Goal: Transaction & Acquisition: Purchase product/service

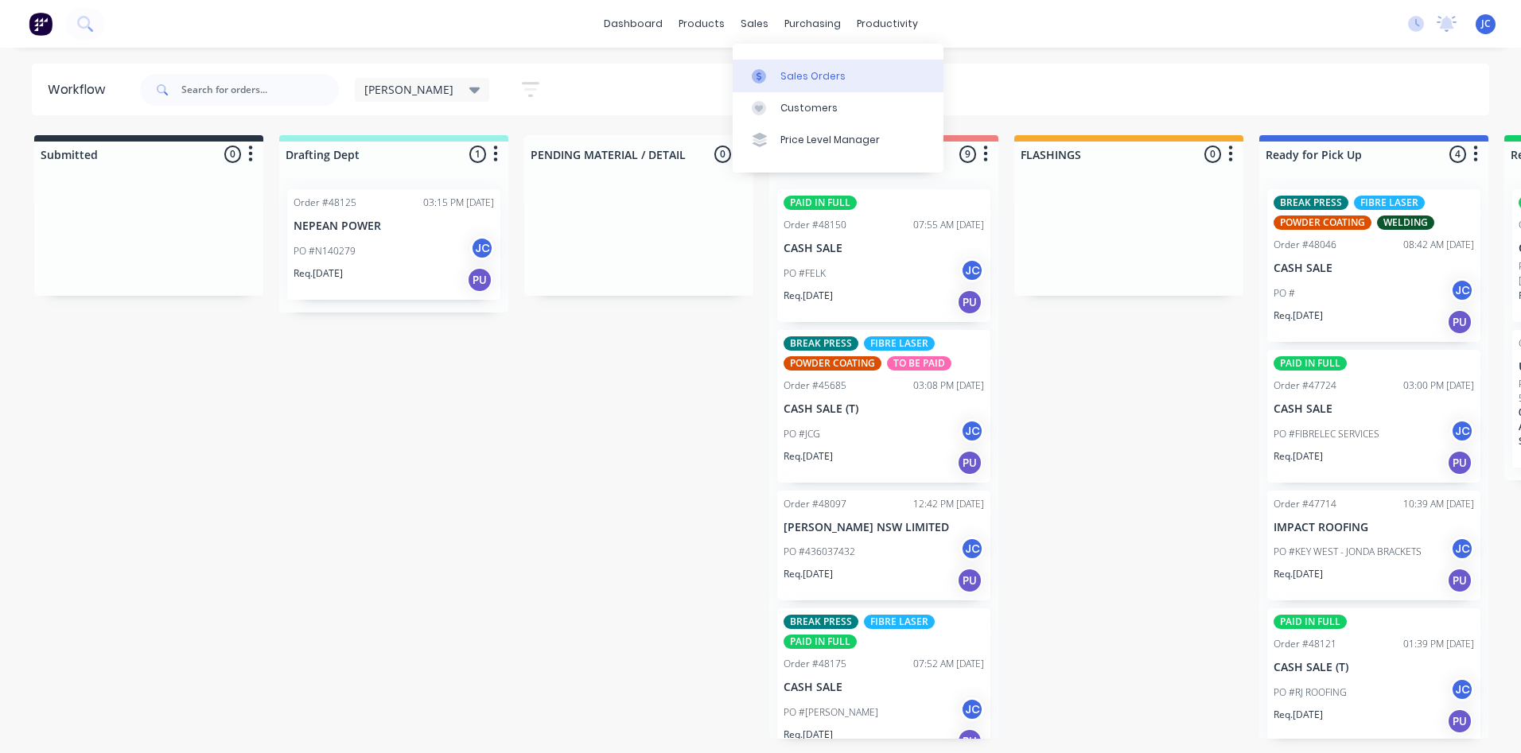
click at [777, 66] on link "Sales Orders" at bounding box center [838, 76] width 211 height 32
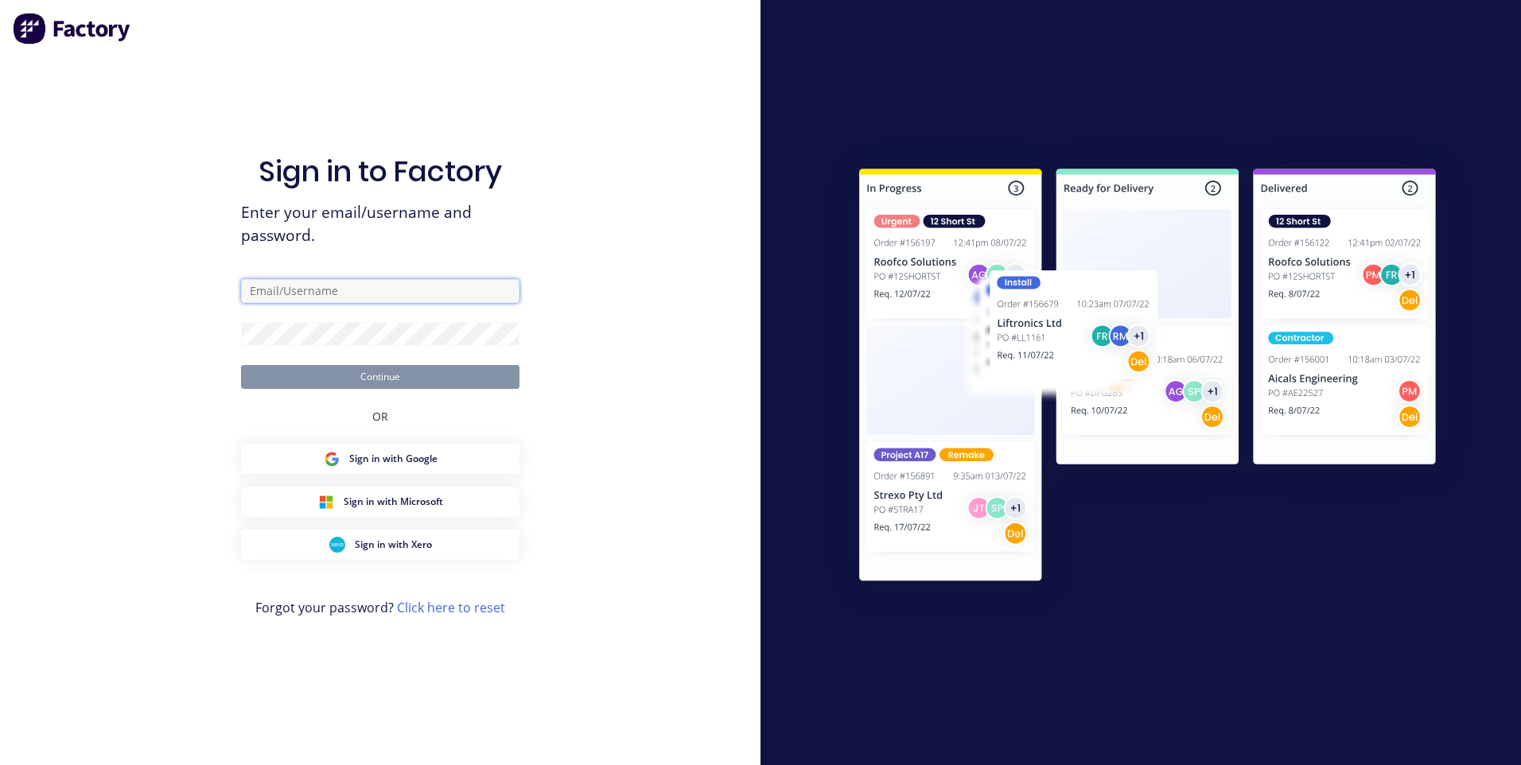
type input "[EMAIL_ADDRESS][DOMAIN_NAME]"
click at [385, 380] on button "Continue" at bounding box center [380, 377] width 278 height 24
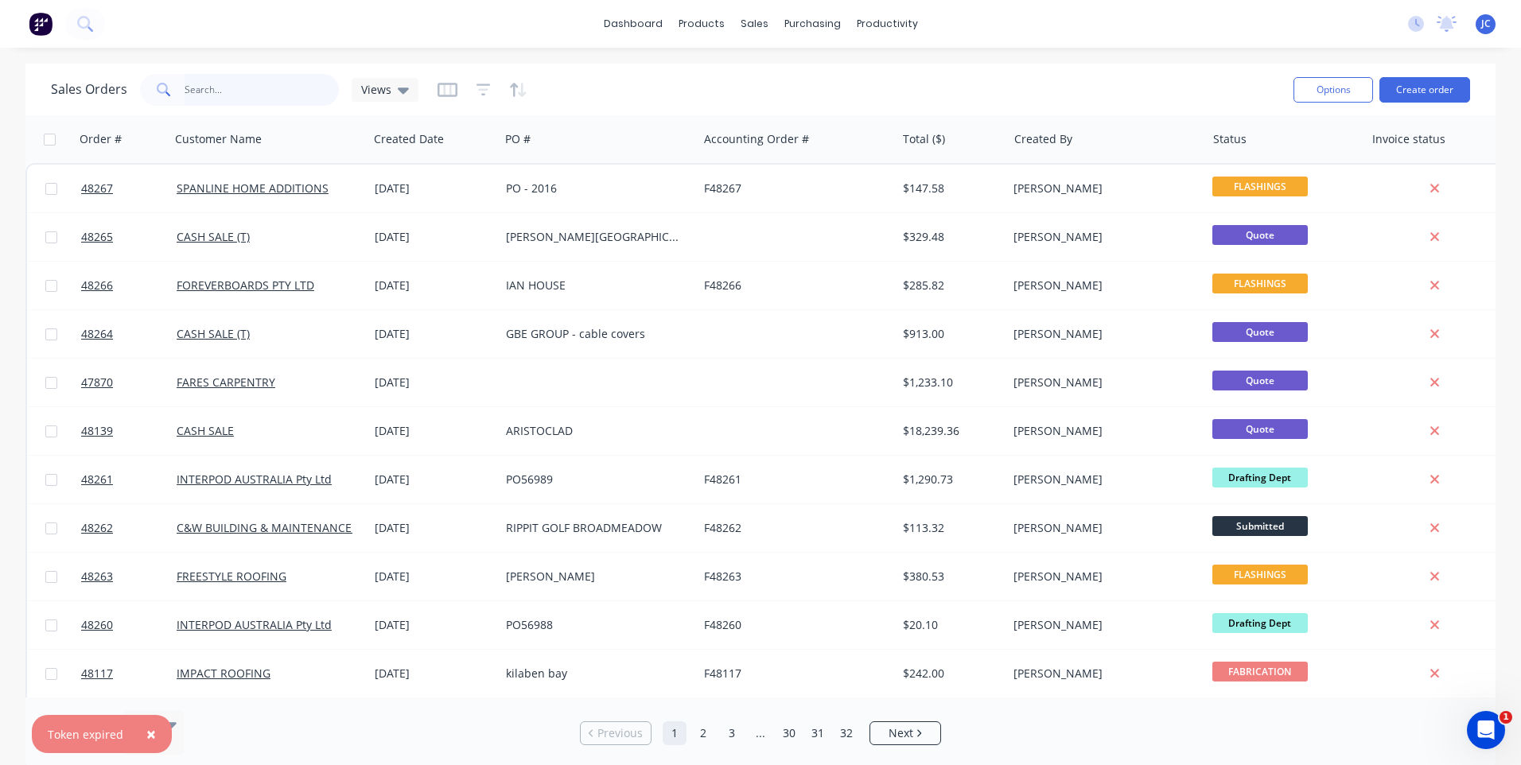
click at [208, 88] on input "text" at bounding box center [262, 90] width 155 height 32
type input "47671"
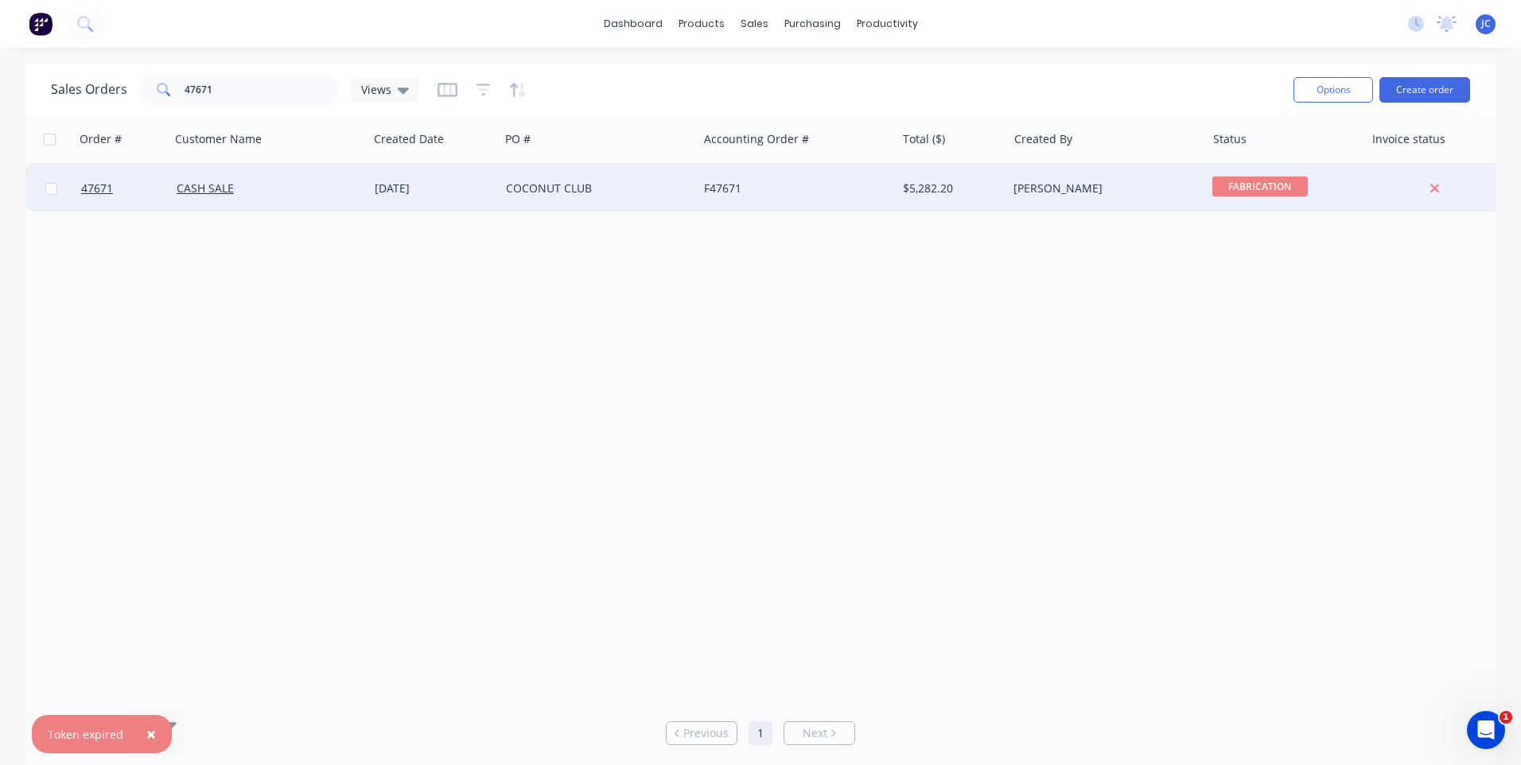
click at [616, 187] on div "COCONUT CLUB" at bounding box center [594, 189] width 177 height 16
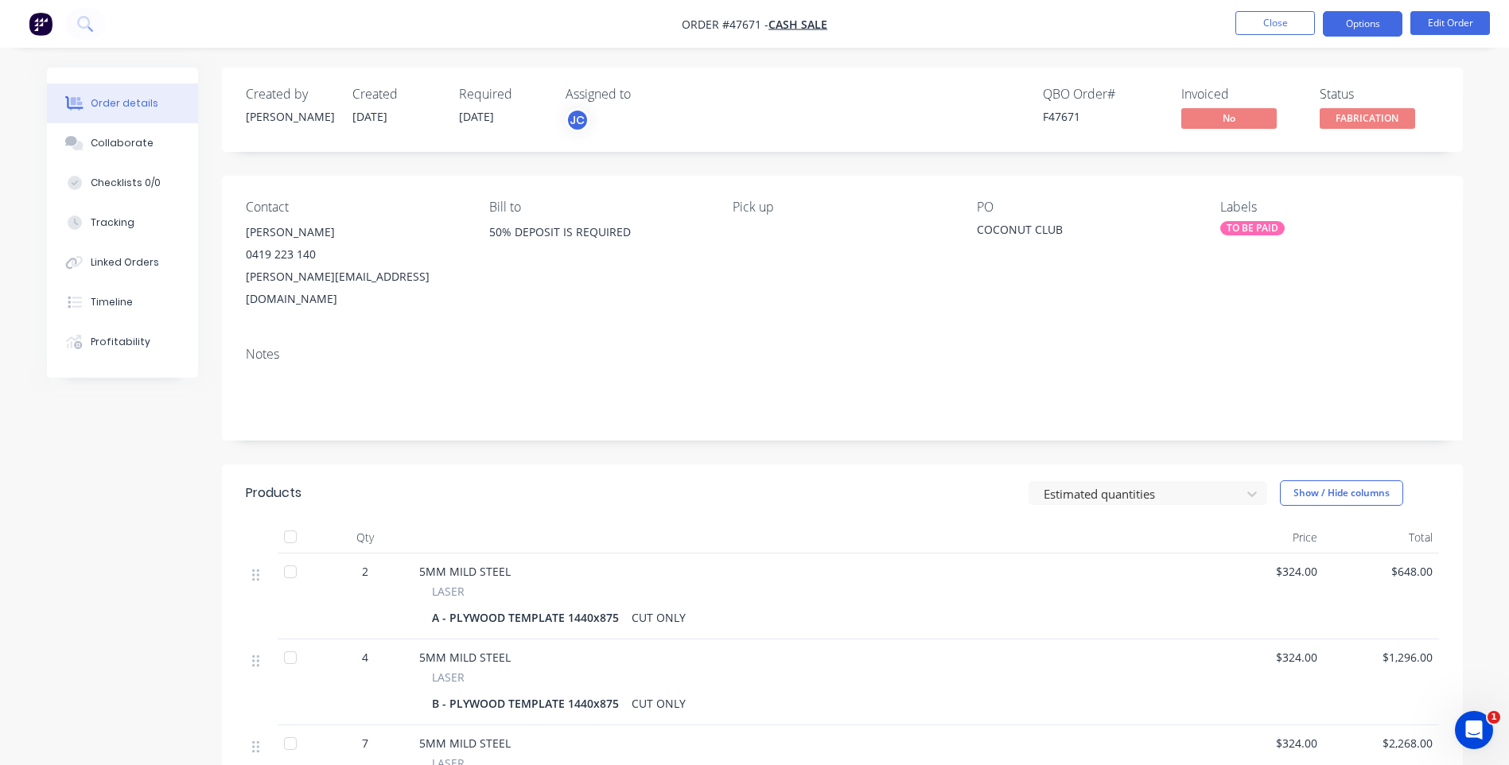
click at [1365, 25] on button "Options" at bounding box center [1363, 23] width 80 height 25
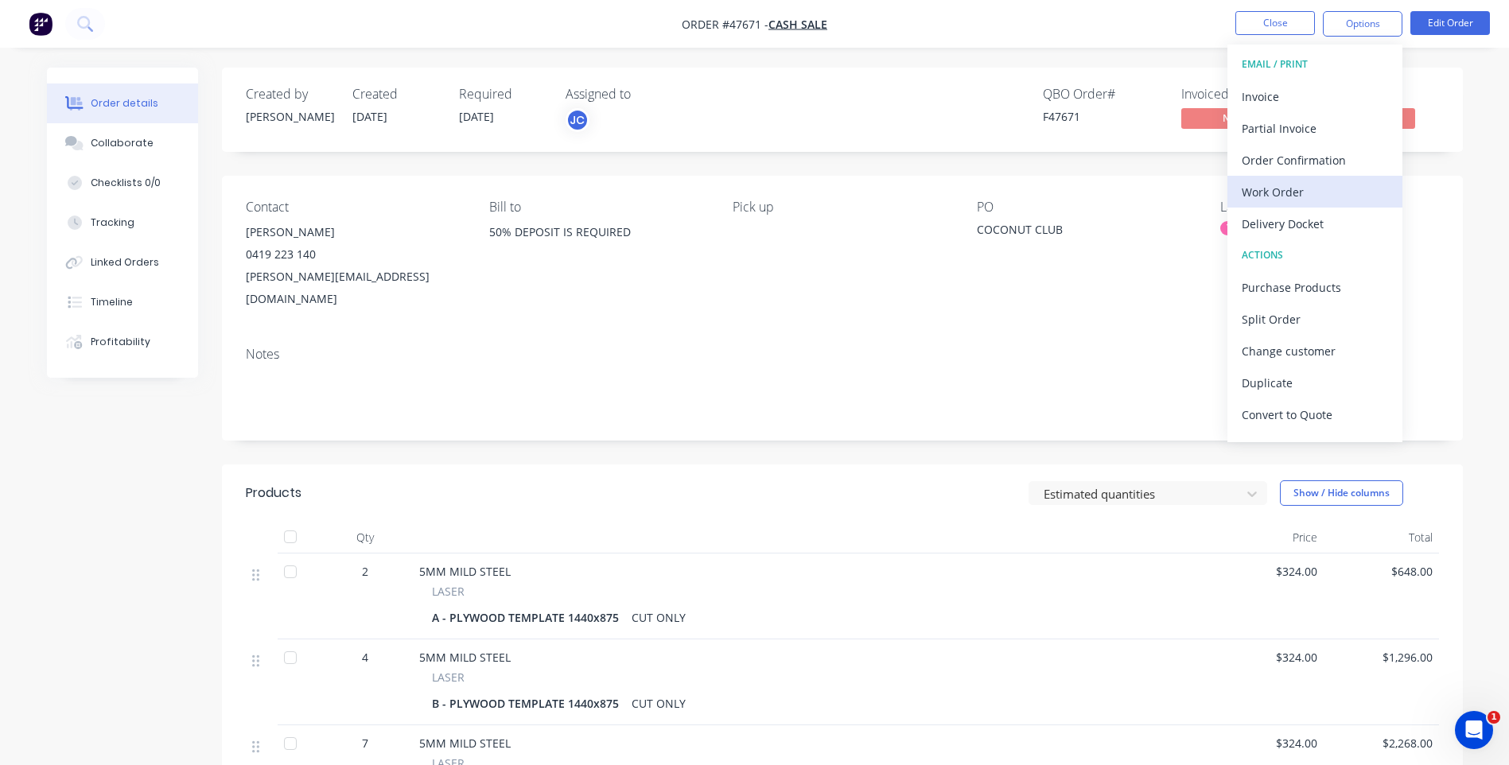
click at [1273, 191] on div "Work Order" at bounding box center [1315, 192] width 146 height 23
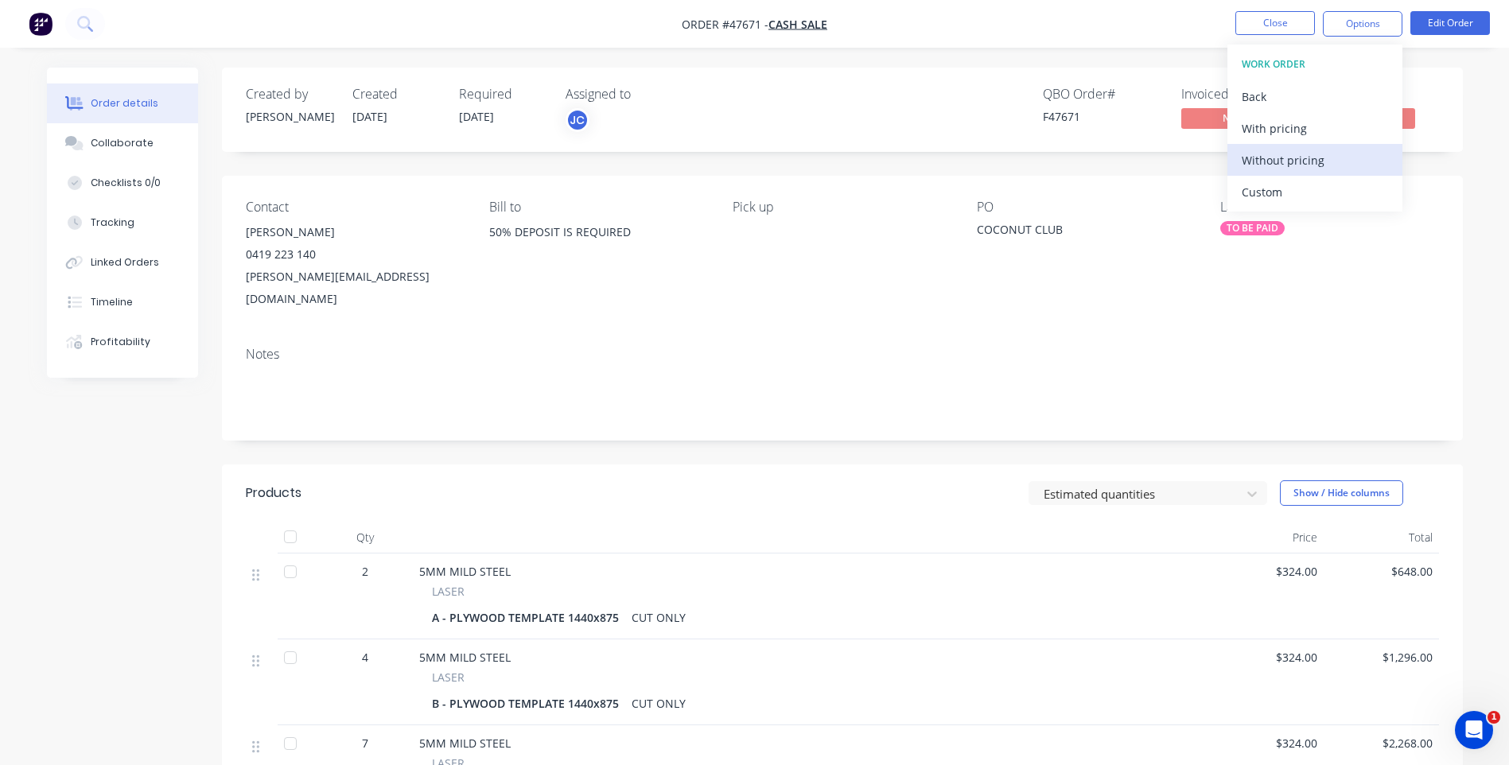
click at [1284, 164] on div "Without pricing" at bounding box center [1315, 160] width 146 height 23
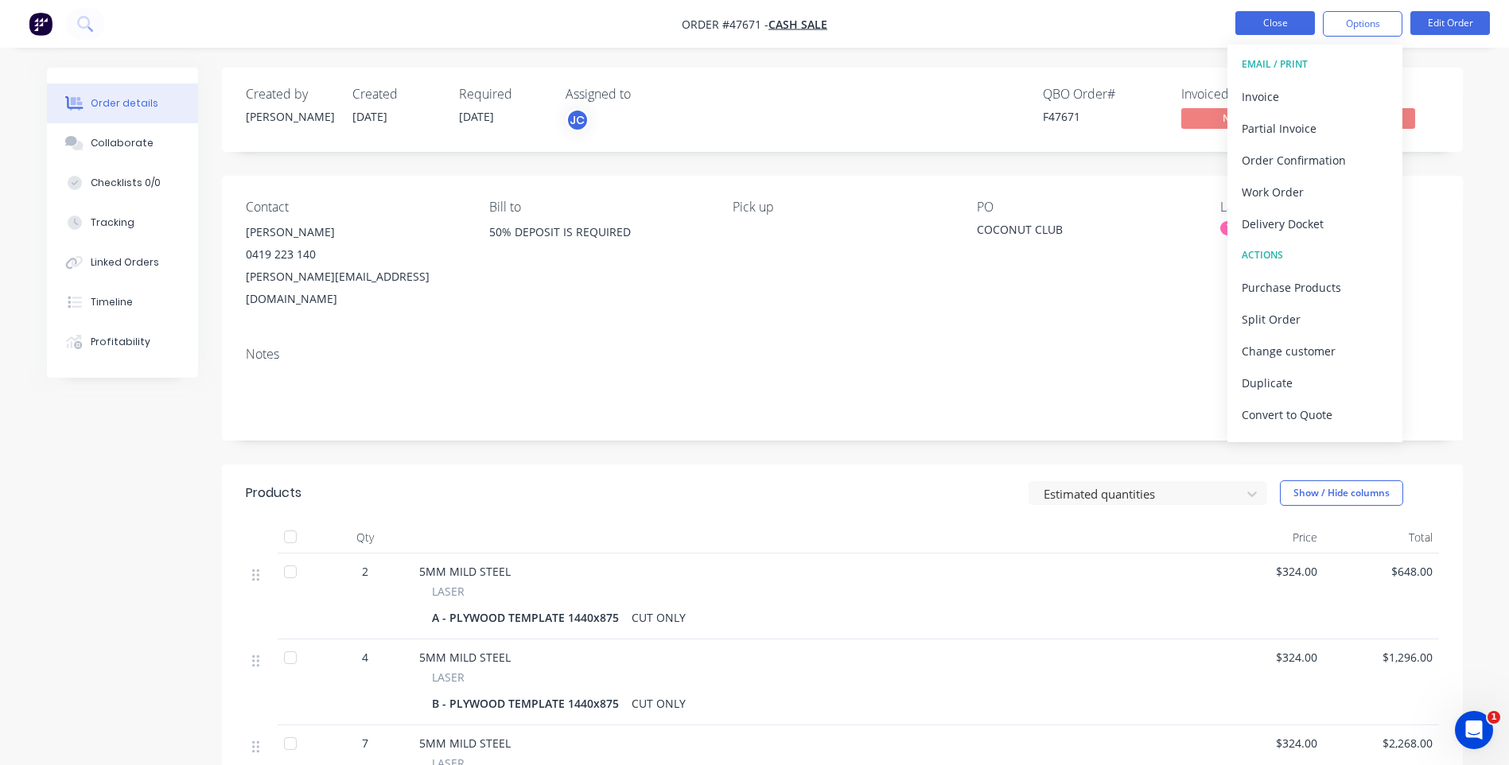
click at [1283, 21] on button "Close" at bounding box center [1276, 23] width 80 height 24
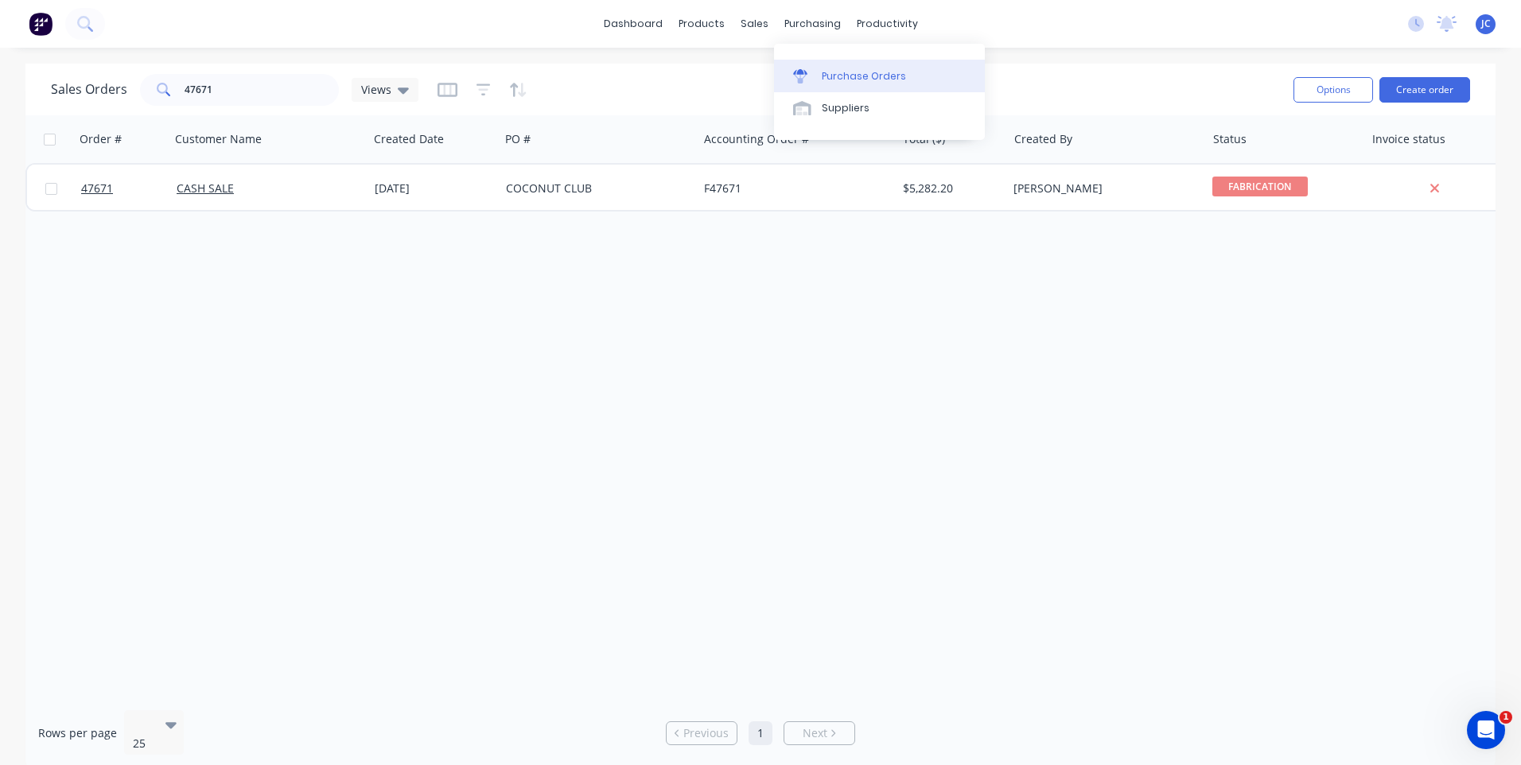
click at [833, 74] on div "Purchase Orders" at bounding box center [864, 76] width 84 height 14
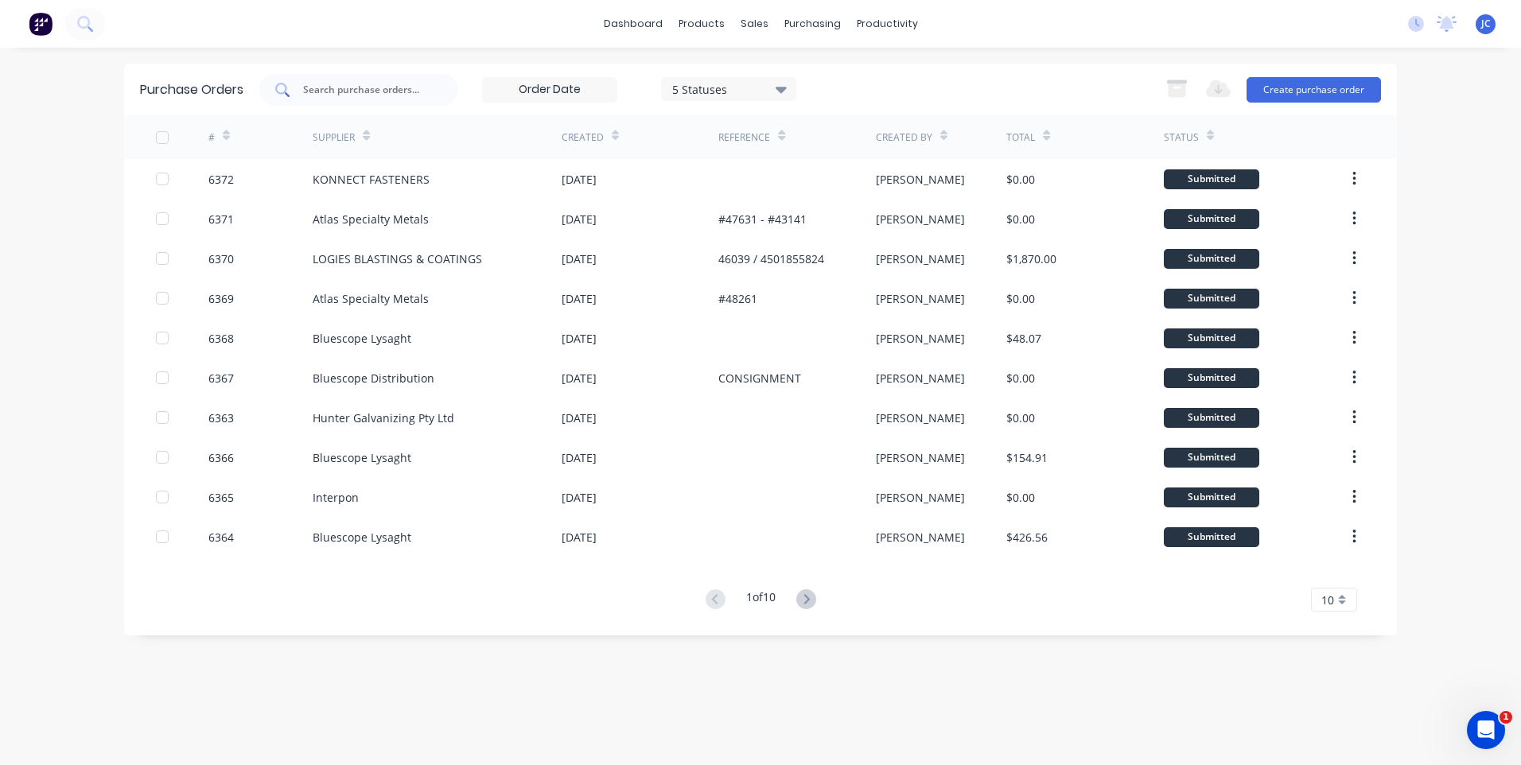
click at [360, 93] on input "text" at bounding box center [368, 90] width 132 height 16
click at [1341, 98] on button "Create purchase order" at bounding box center [1314, 89] width 134 height 25
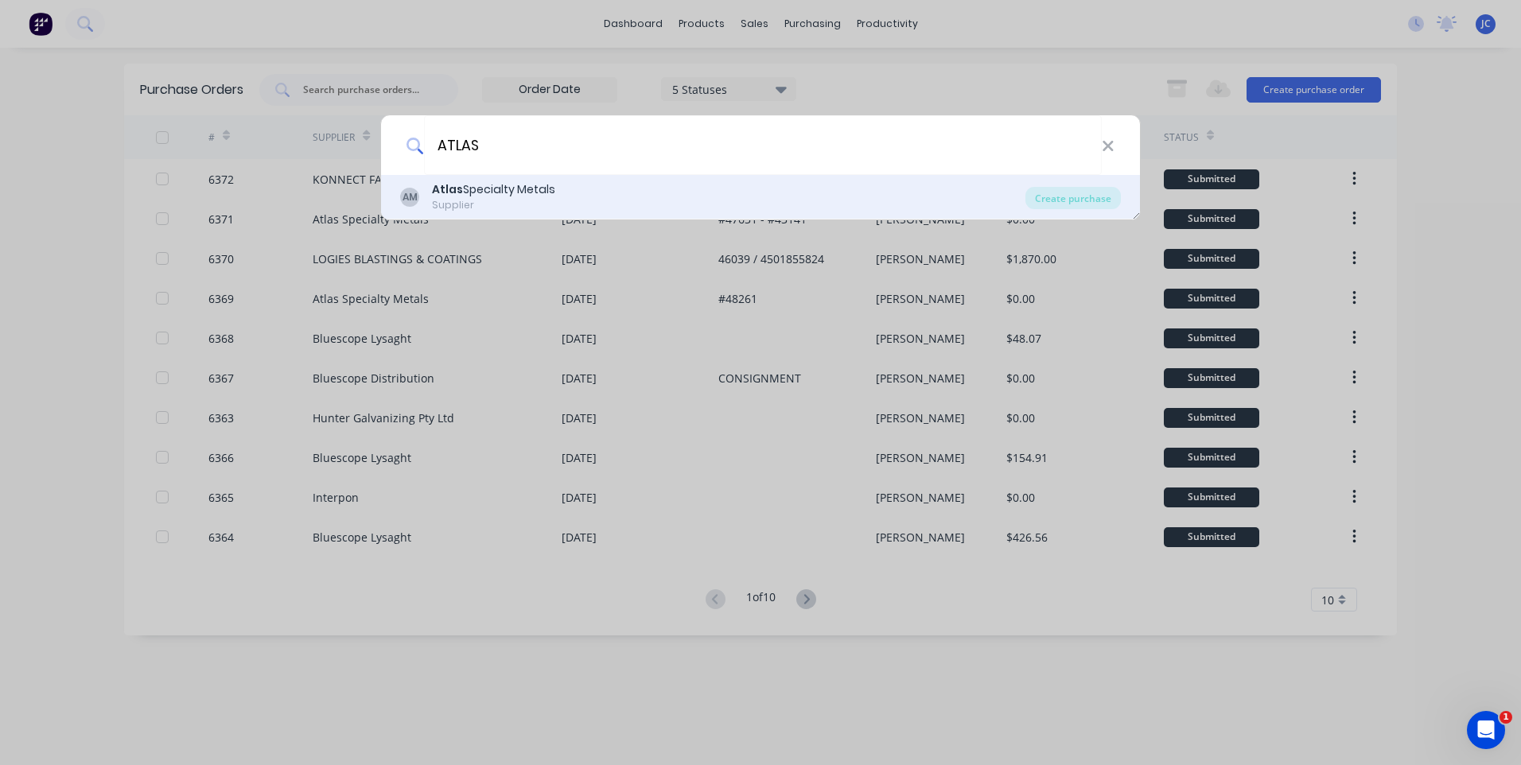
type input "ATLAS"
click at [510, 188] on div "Atlas Specialty Metals" at bounding box center [493, 189] width 123 height 17
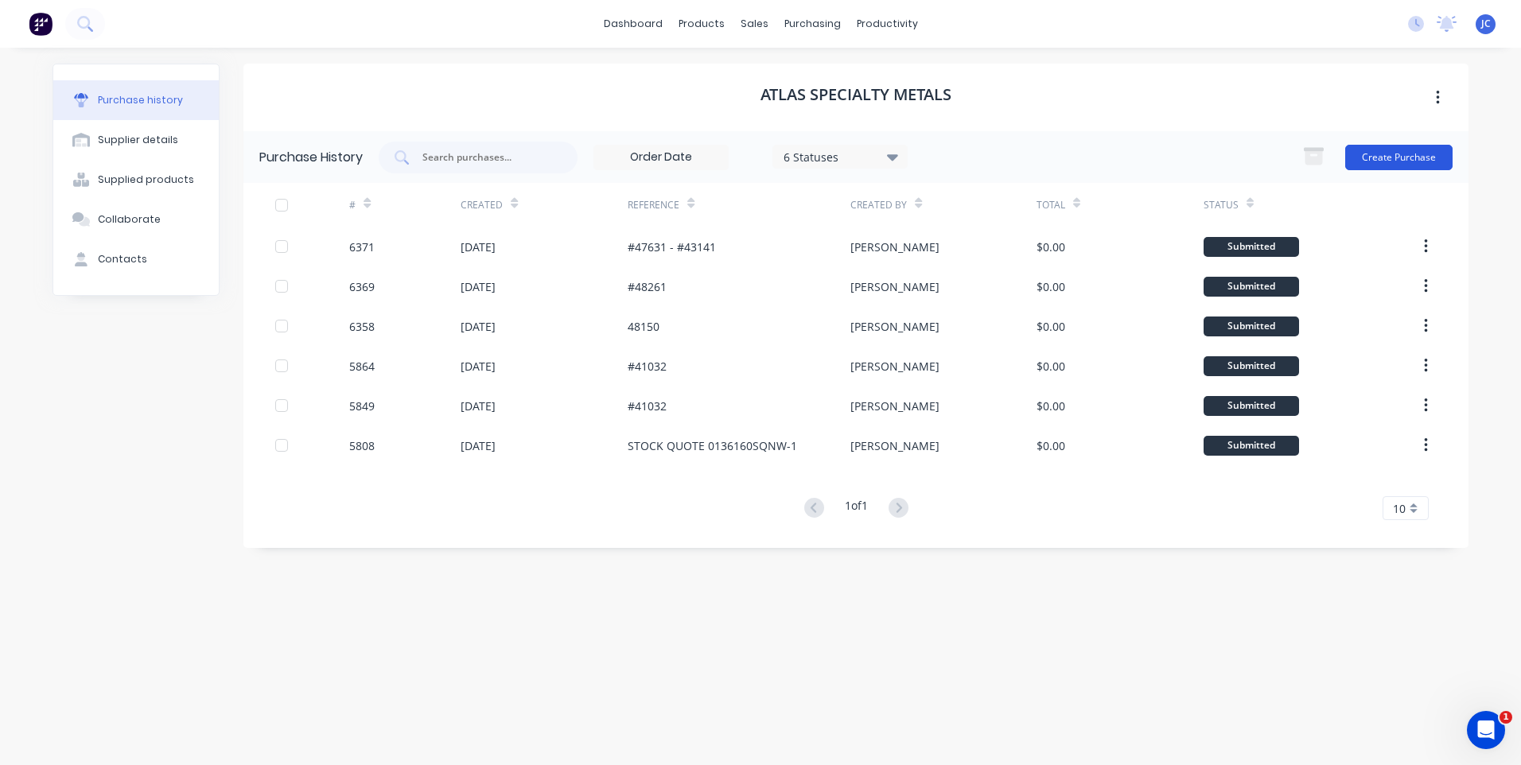
click at [1392, 159] on button "Create Purchase" at bounding box center [1398, 157] width 107 height 25
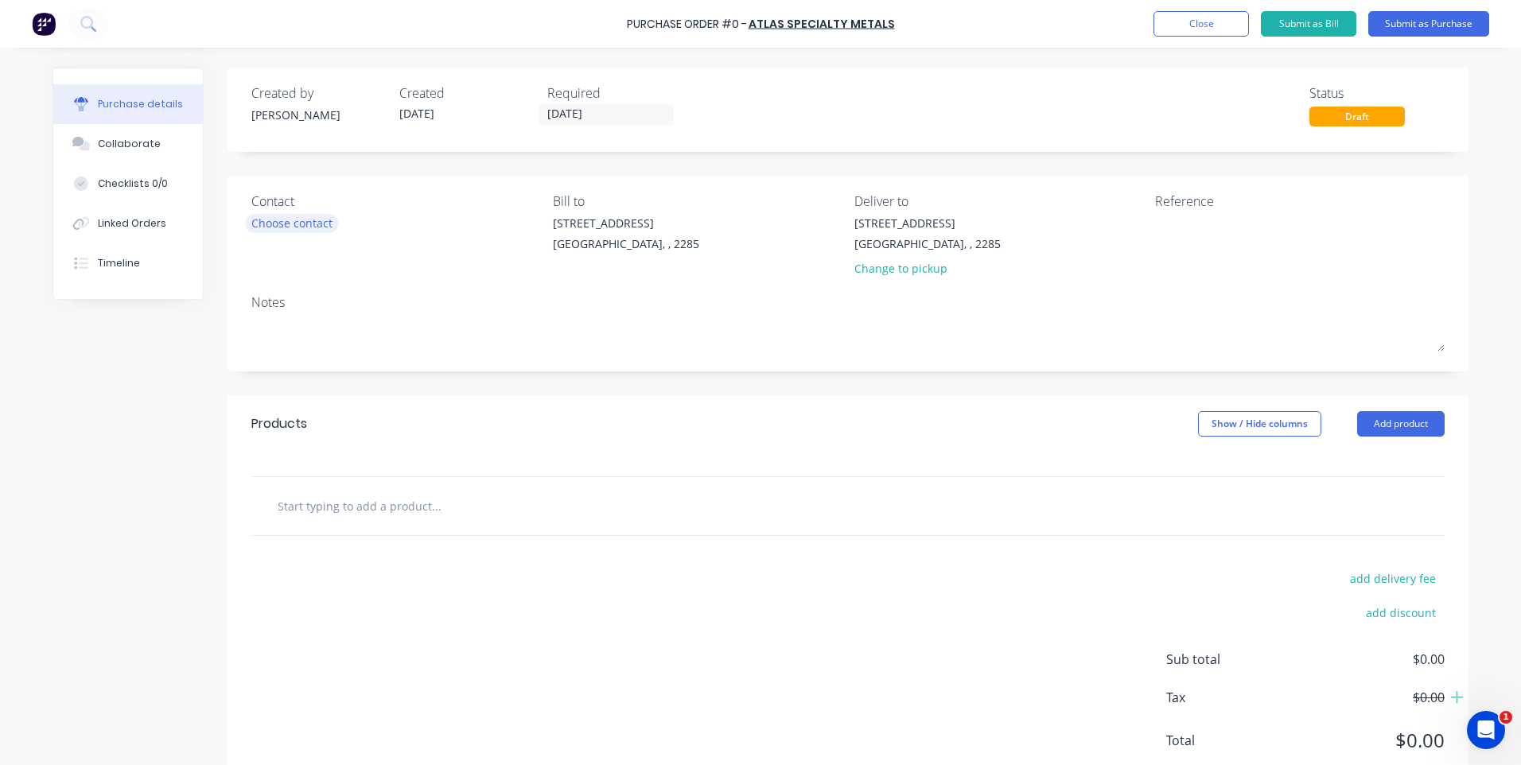
click at [285, 223] on div "Choose contact" at bounding box center [291, 223] width 81 height 17
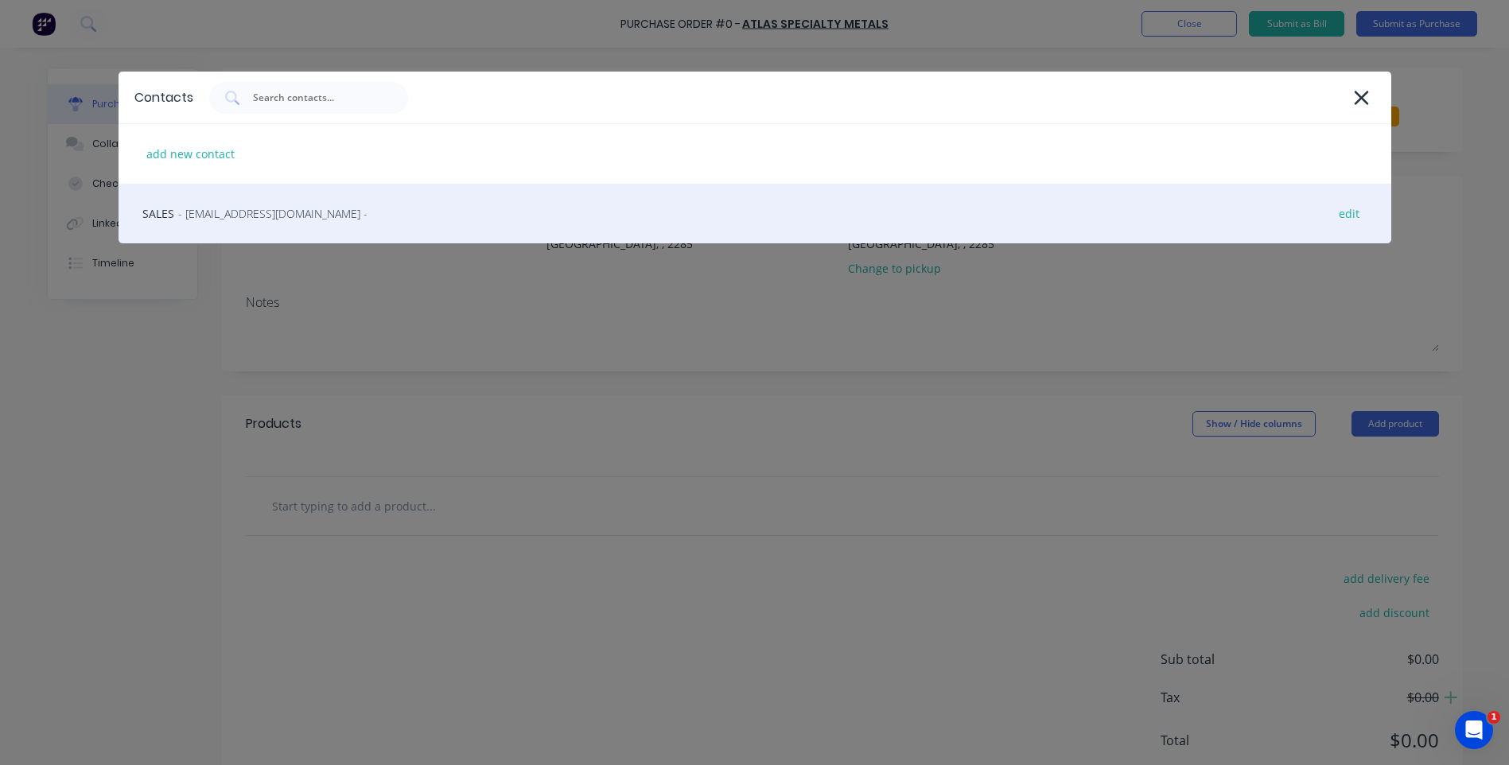
click at [239, 212] on span "- [EMAIL_ADDRESS][DOMAIN_NAME] -" at bounding box center [272, 213] width 189 height 17
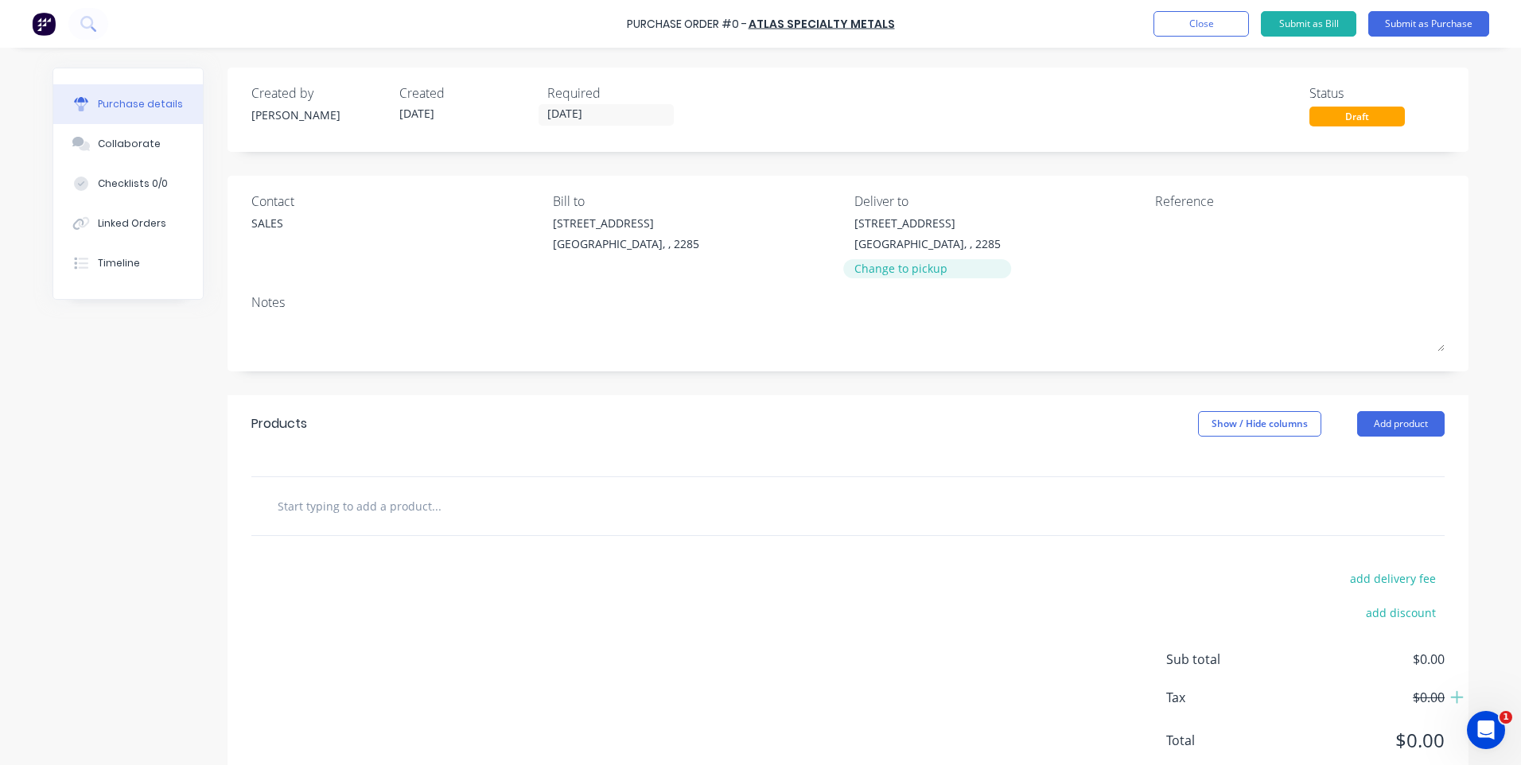
click at [874, 267] on div "Change to pickup" at bounding box center [927, 268] width 146 height 17
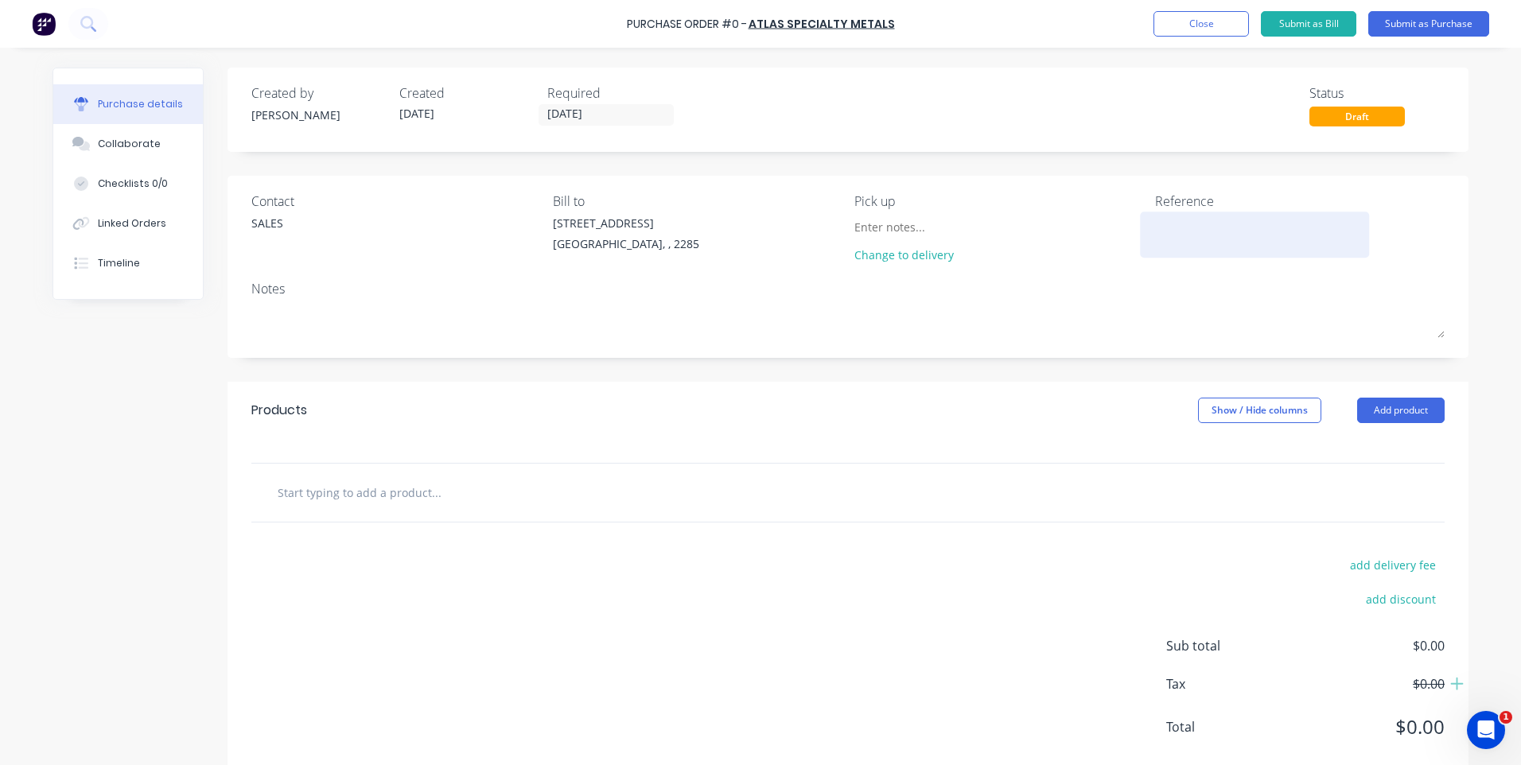
click at [1169, 234] on textarea at bounding box center [1254, 233] width 199 height 36
type textarea "47671"
click at [1062, 399] on div "Products Show / Hide columns Add product" at bounding box center [848, 410] width 1241 height 57
click at [570, 113] on input "[DATE]" at bounding box center [606, 115] width 134 height 20
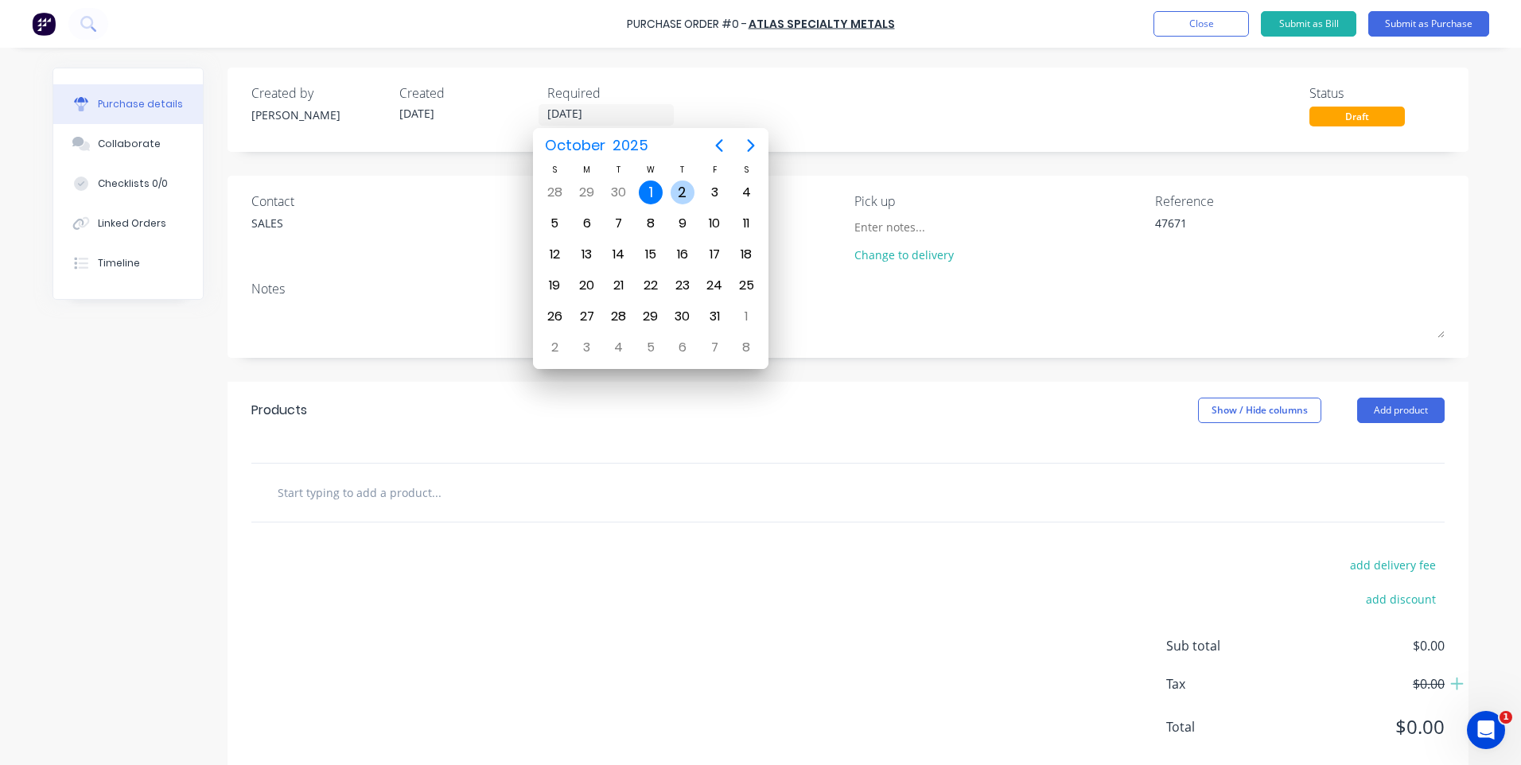
click at [689, 187] on div "2" at bounding box center [683, 193] width 24 height 24
type input "[DATE]"
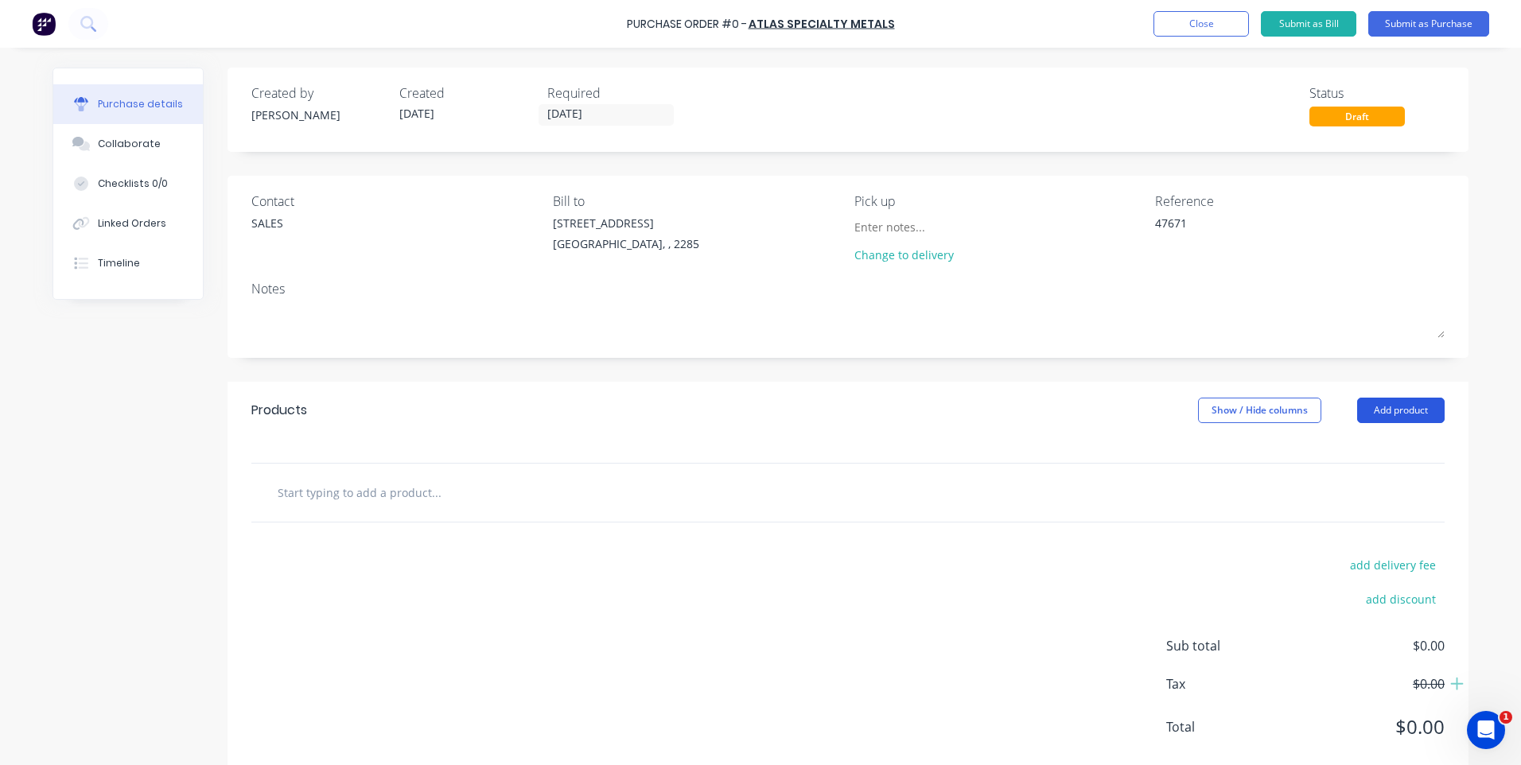
click at [1396, 409] on button "Add product" at bounding box center [1401, 410] width 88 height 25
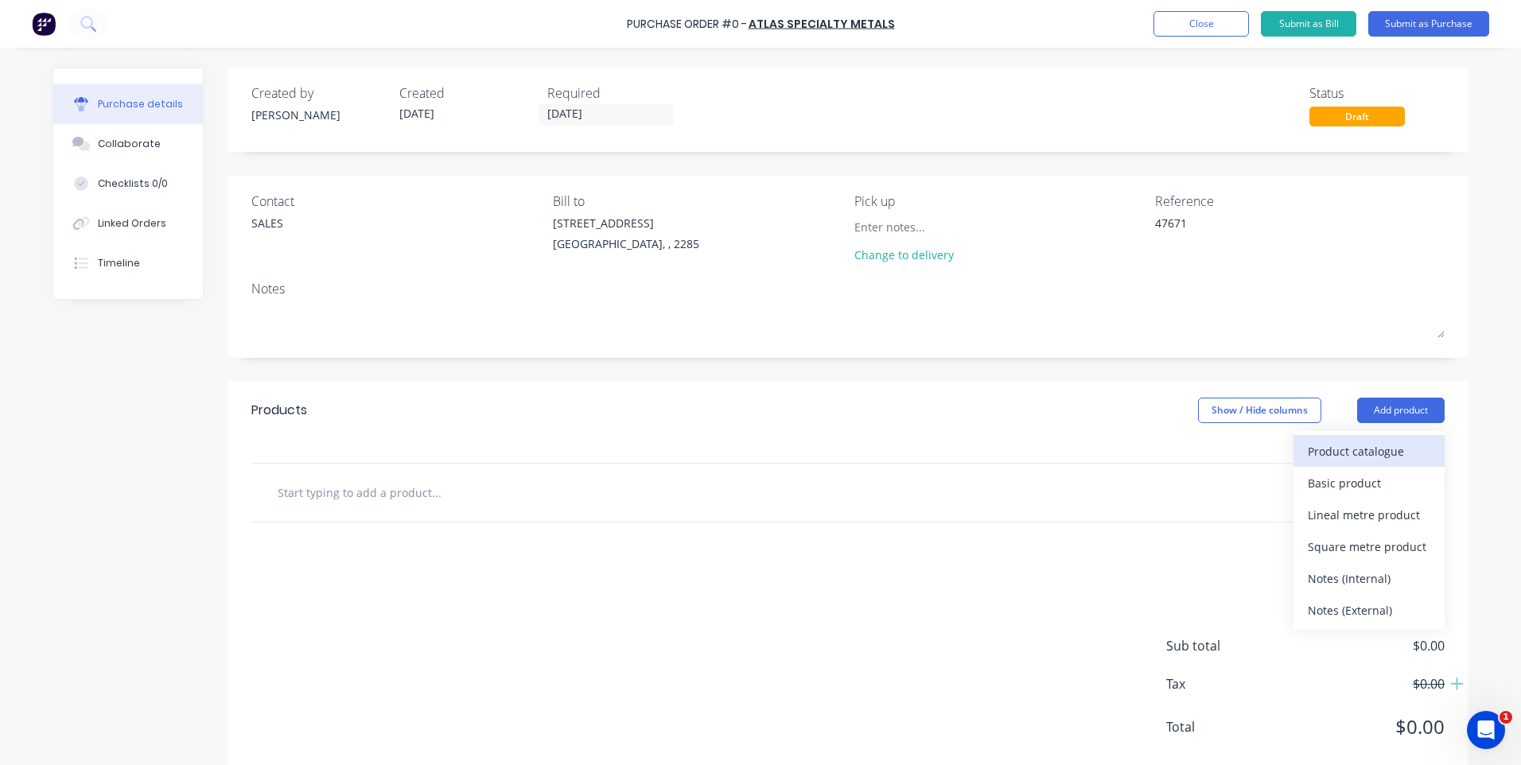
click at [1356, 446] on div "Product catalogue" at bounding box center [1369, 451] width 123 height 23
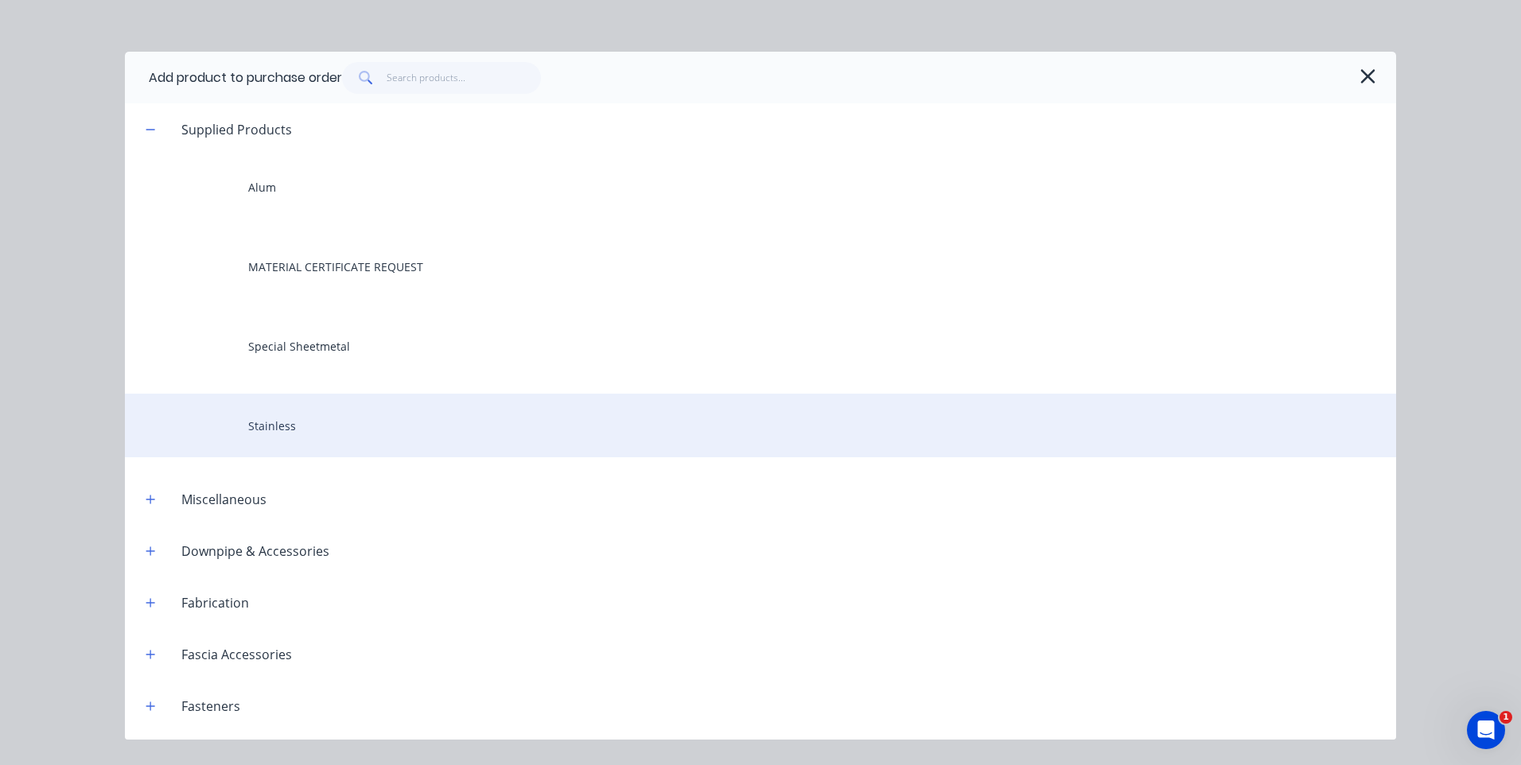
click at [281, 433] on div "Stainless" at bounding box center [760, 426] width 1271 height 64
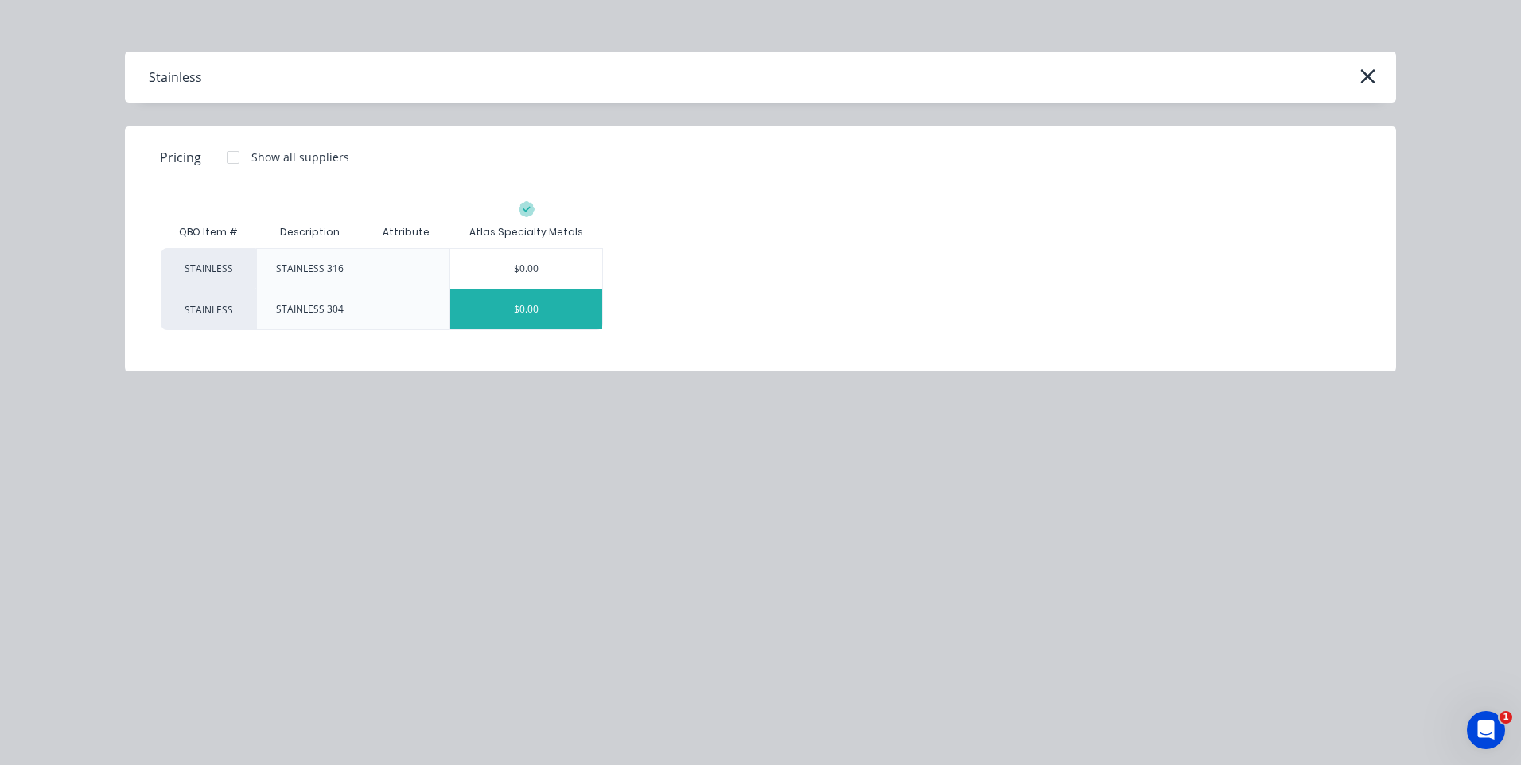
click at [531, 308] on div "$0.00" at bounding box center [526, 310] width 152 height 40
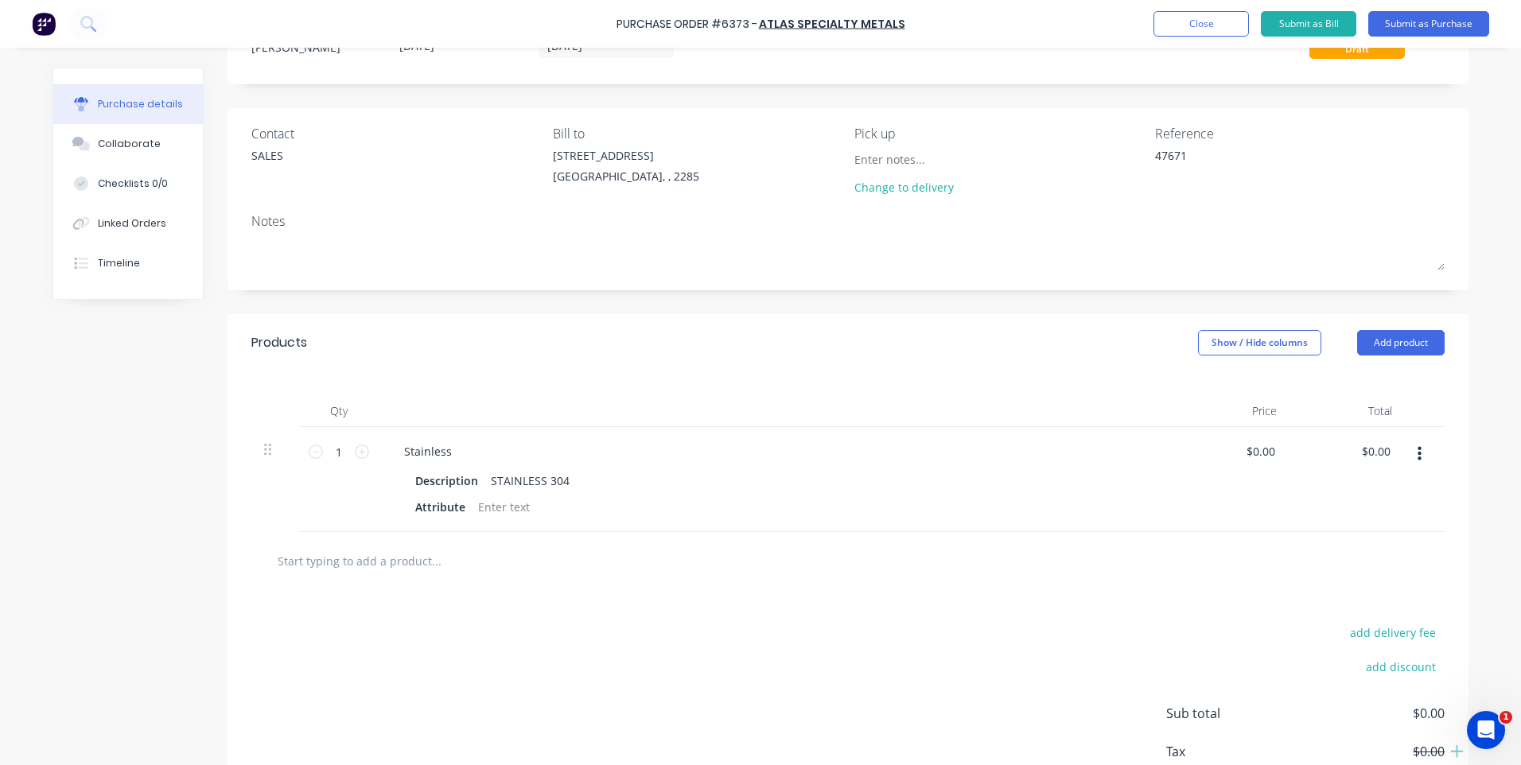
scroll to position [170, 0]
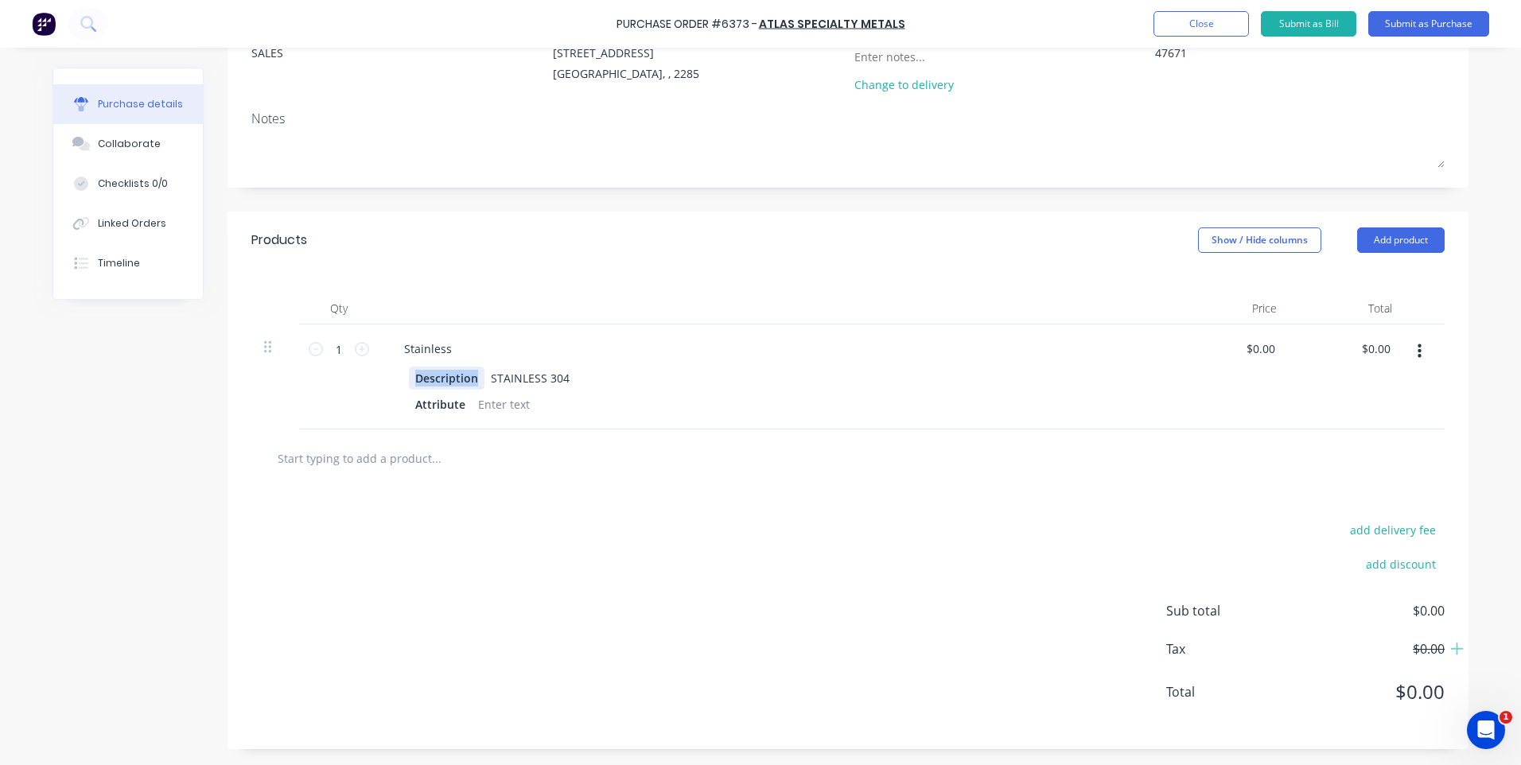
drag, startPoint x: 469, startPoint y: 377, endPoint x: 401, endPoint y: 372, distance: 68.6
click at [401, 372] on div "Description STAINLESS 304 Attribute" at bounding box center [776, 391] width 770 height 49
click at [556, 377] on div "STAINLESS 304" at bounding box center [524, 378] width 91 height 23
click at [480, 371] on div "304 STAINLESS STEEL 2B" at bounding box center [550, 378] width 142 height 23
drag, startPoint x: 605, startPoint y: 379, endPoint x: 459, endPoint y: 377, distance: 146.4
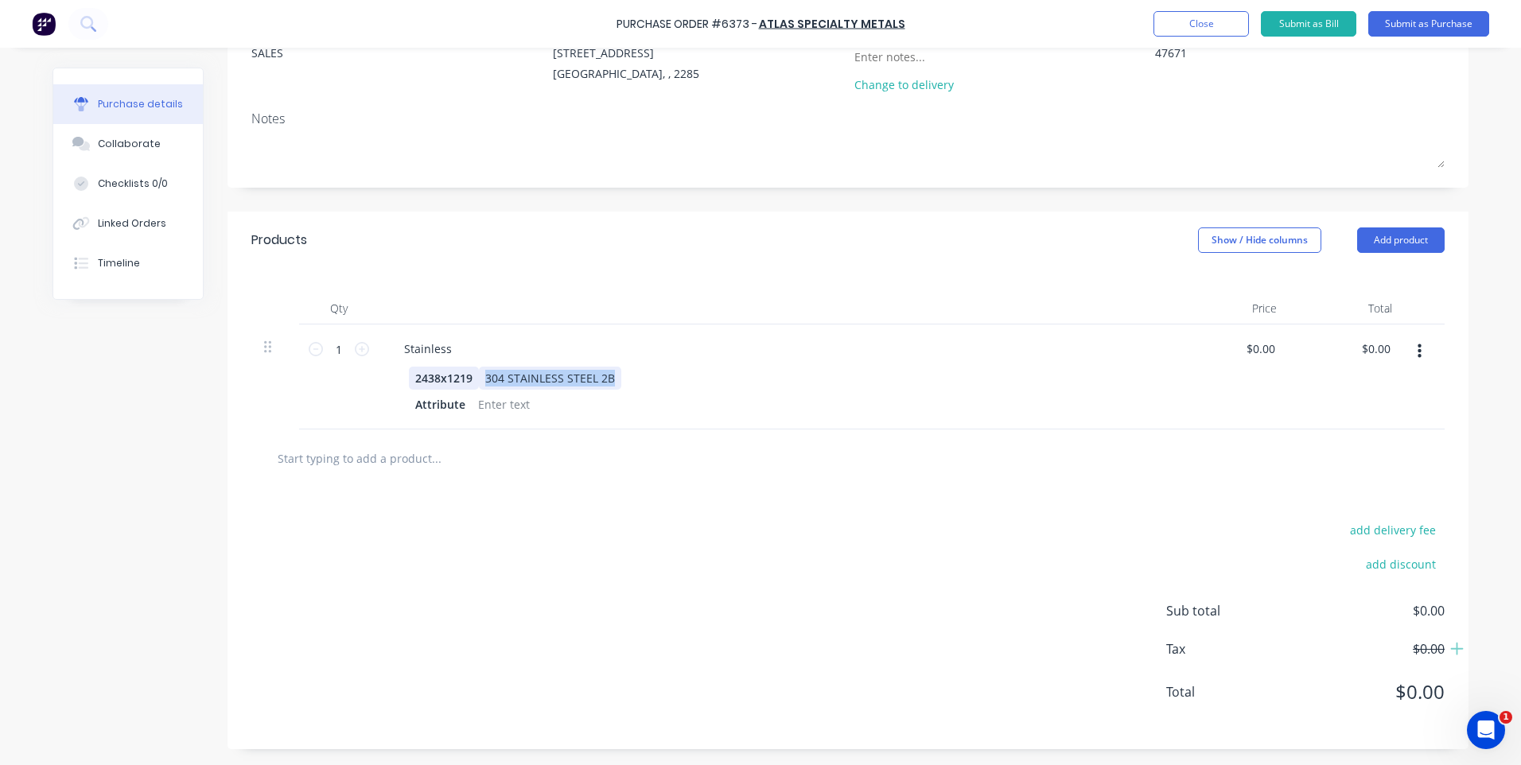
click at [459, 377] on div "2438x1219 304 STAINLESS STEEL 2B" at bounding box center [773, 378] width 729 height 23
click at [426, 349] on div "Stainless" at bounding box center [427, 348] width 73 height 23
drag, startPoint x: 443, startPoint y: 348, endPoint x: 379, endPoint y: 348, distance: 64.4
click at [379, 348] on div "Stainless 2438x1219 Attribute" at bounding box center [777, 377] width 796 height 105
paste div
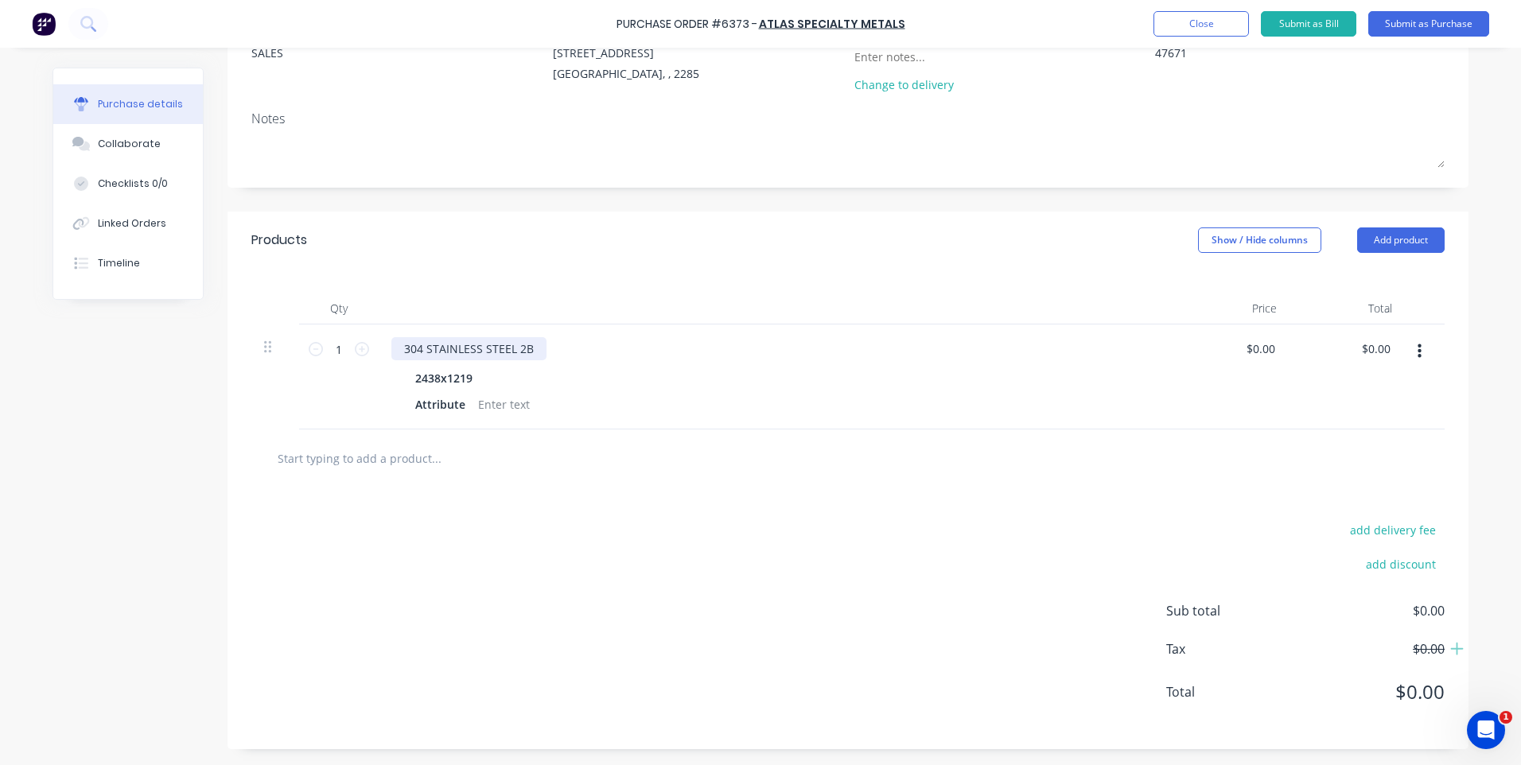
click at [398, 353] on div "304 STAINLESS STEEL 2B" at bounding box center [468, 348] width 155 height 23
click at [422, 348] on div "5mm 304 STAINLESS STEEL 2B" at bounding box center [483, 348] width 185 height 23
click at [559, 348] on div "5MM 304 STAINLESS STEEL 2B" at bounding box center [483, 348] width 185 height 23
click at [582, 345] on div "5MM 304 STAINLESS STEEL 2B" at bounding box center [776, 348] width 770 height 23
click at [498, 406] on div at bounding box center [504, 404] width 64 height 23
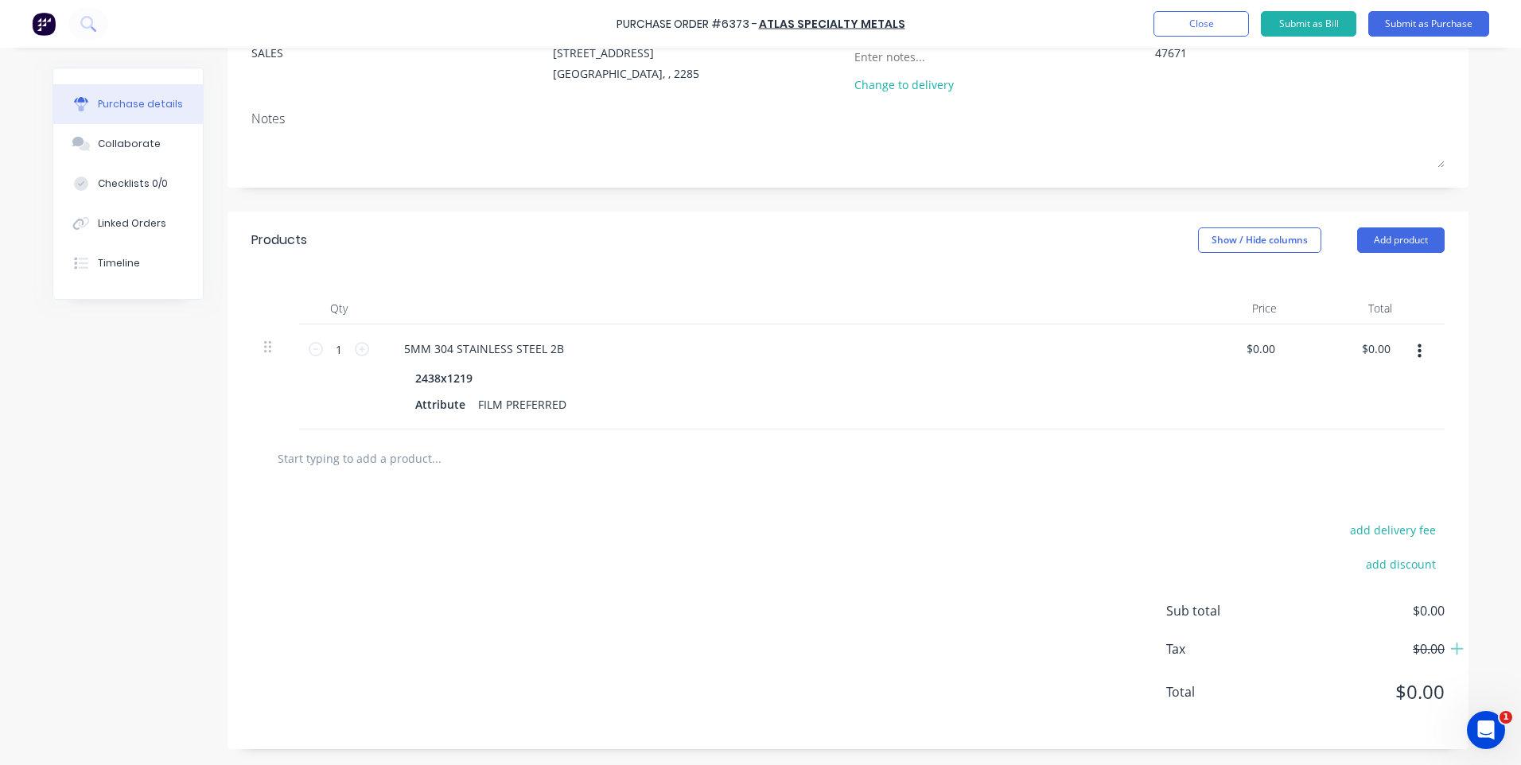
click at [591, 453] on div at bounding box center [502, 458] width 477 height 32
drag, startPoint x: 559, startPoint y: 403, endPoint x: 455, endPoint y: 407, distance: 104.3
click at [455, 407] on div "Attribute FILM PREFERRED" at bounding box center [773, 404] width 729 height 23
click at [758, 440] on div at bounding box center [847, 459] width 1193 height 58
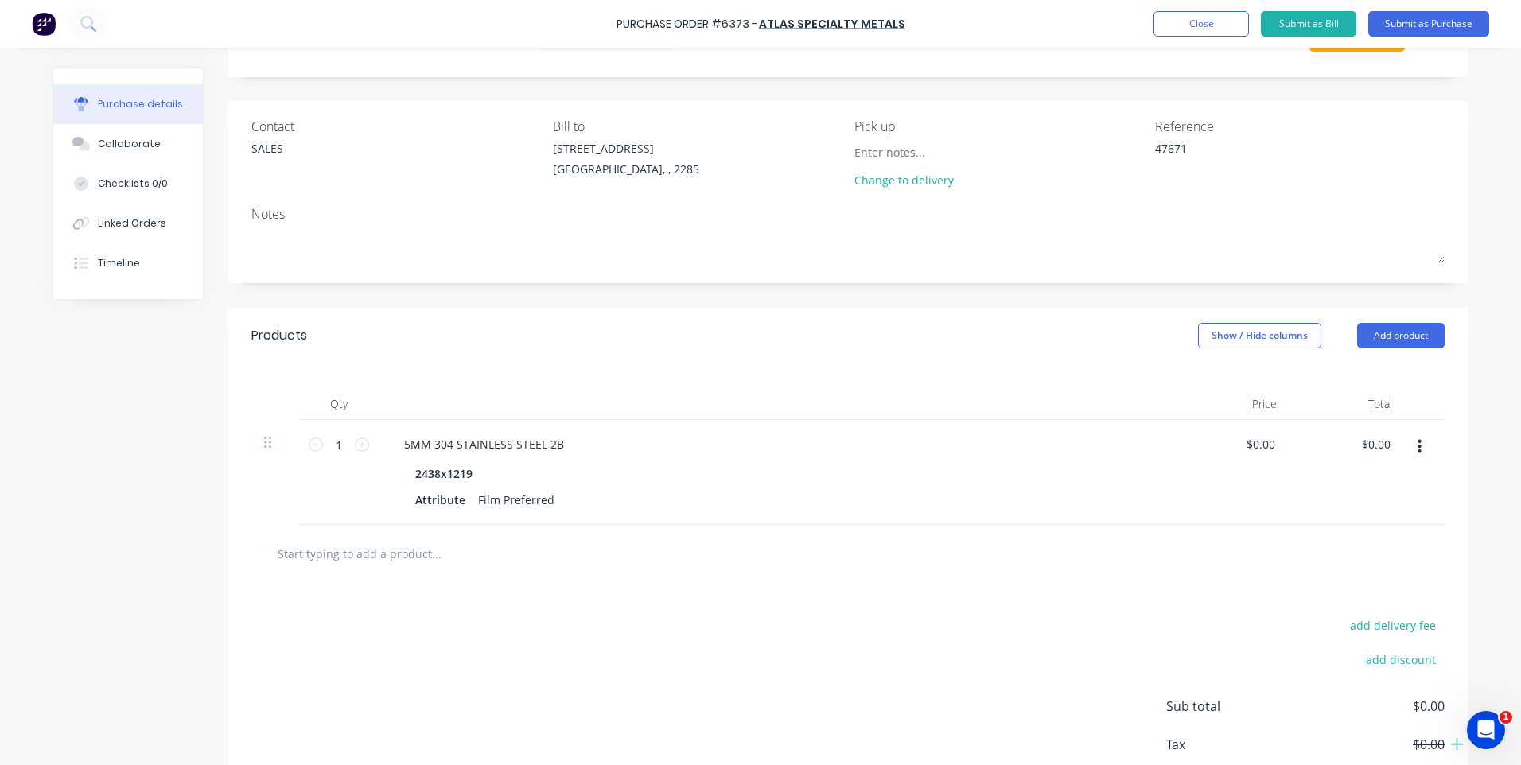
scroll to position [0, 0]
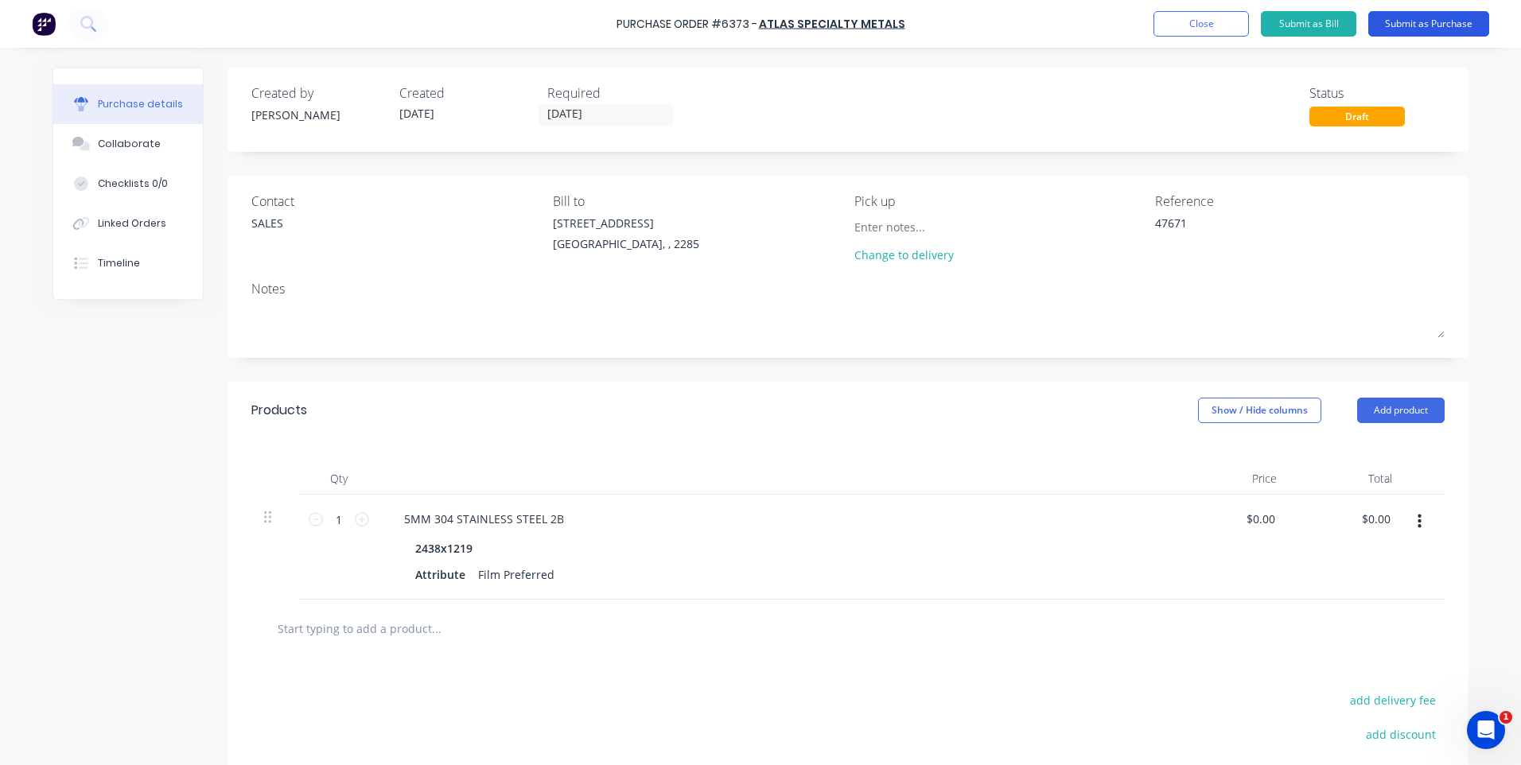
click at [1404, 19] on button "Submit as Purchase" at bounding box center [1428, 23] width 121 height 25
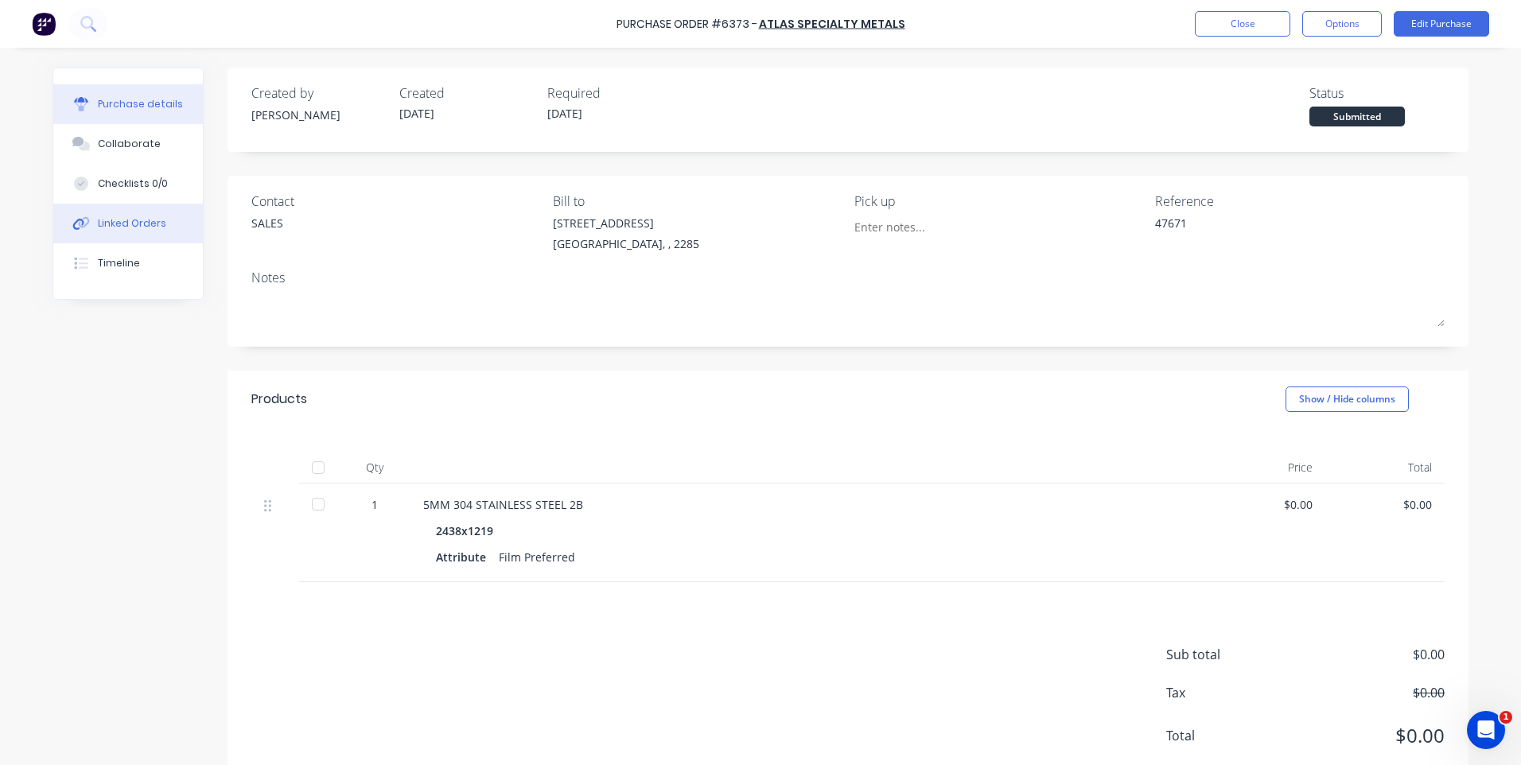
click at [103, 233] on button "Linked Orders" at bounding box center [128, 224] width 150 height 40
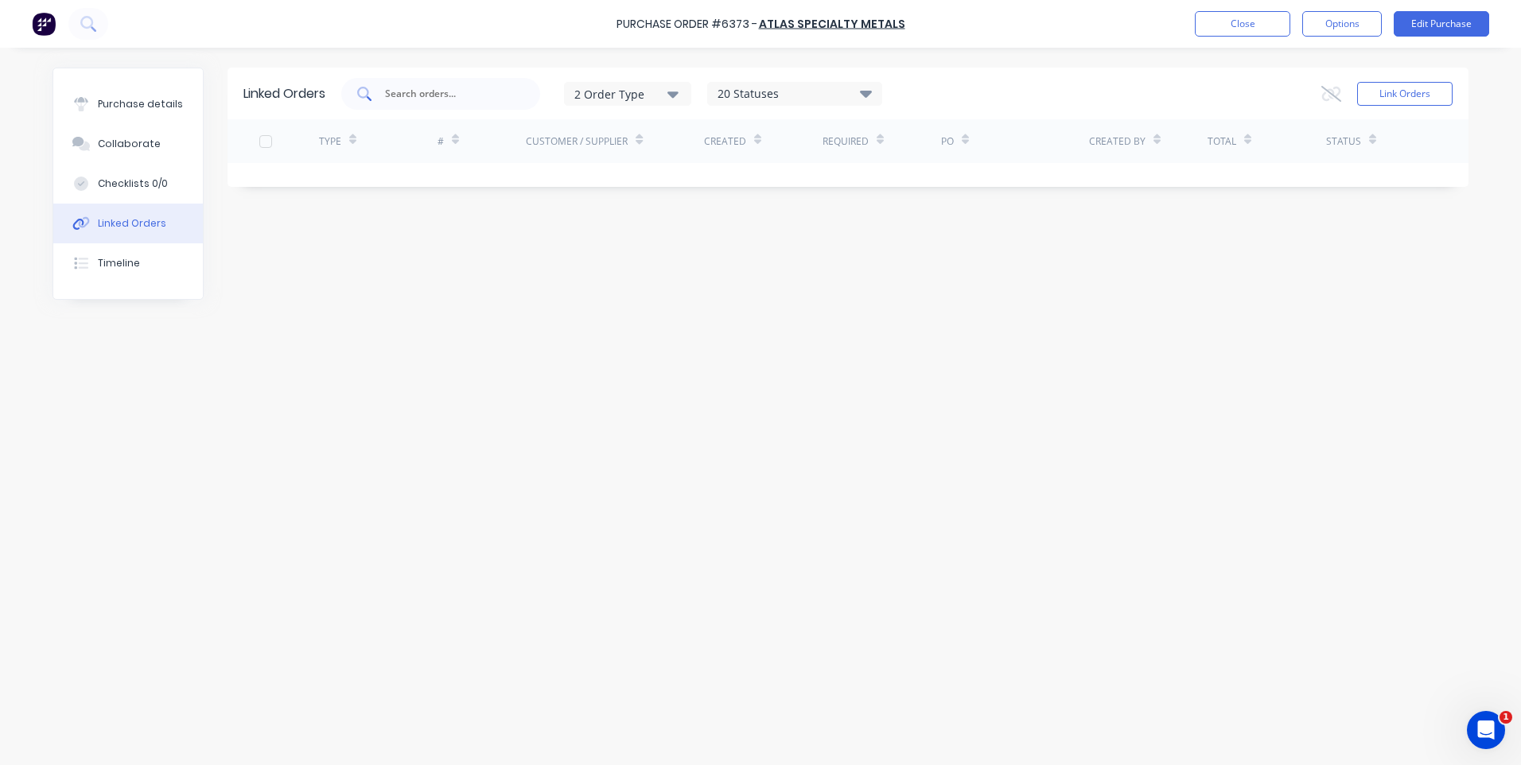
click at [440, 94] on input "text" at bounding box center [449, 94] width 132 height 16
click at [491, 88] on input "47671" at bounding box center [449, 94] width 132 height 16
type input "47671"
click at [1458, 88] on div "Linked Orders 47671 2 Order Type 20 Statuses Sales Order Status All Archived Dr…" at bounding box center [848, 94] width 1241 height 52
click at [1446, 88] on button "Link Orders" at bounding box center [1404, 94] width 95 height 24
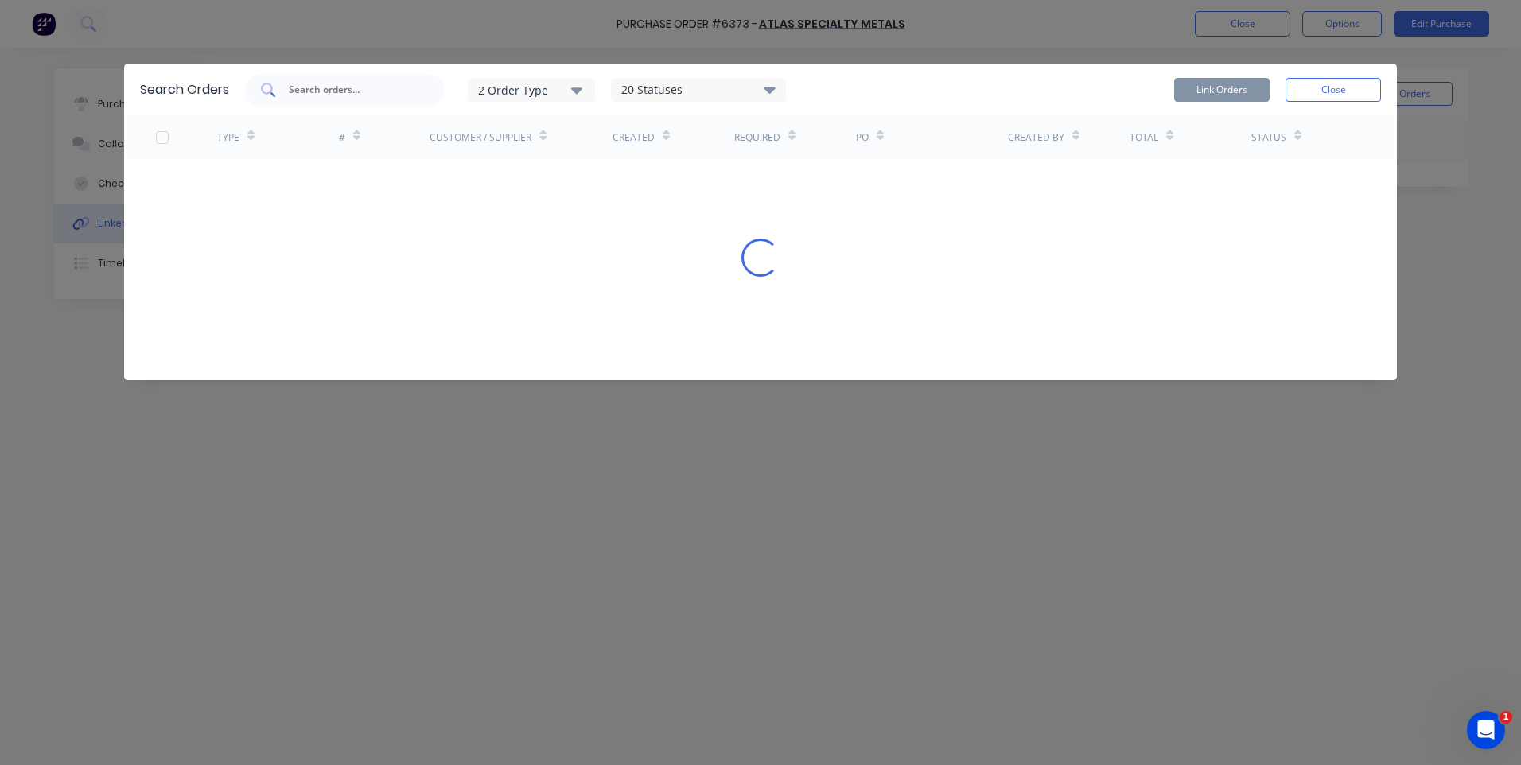
click at [343, 87] on input "text" at bounding box center [353, 90] width 132 height 16
type input "47671"
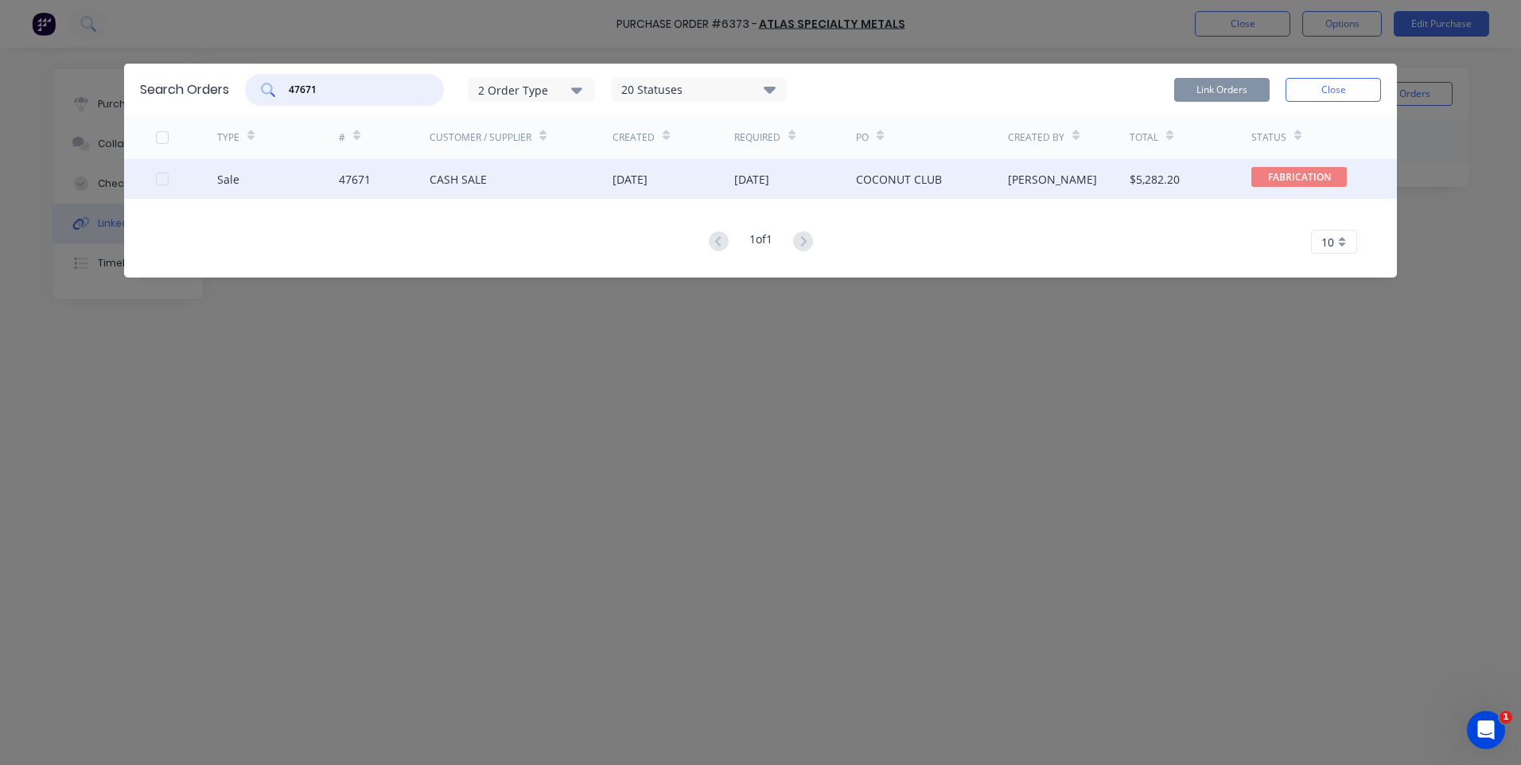
click at [163, 178] on div at bounding box center [162, 179] width 32 height 32
click at [1224, 92] on button "Link Orders" at bounding box center [1221, 90] width 95 height 24
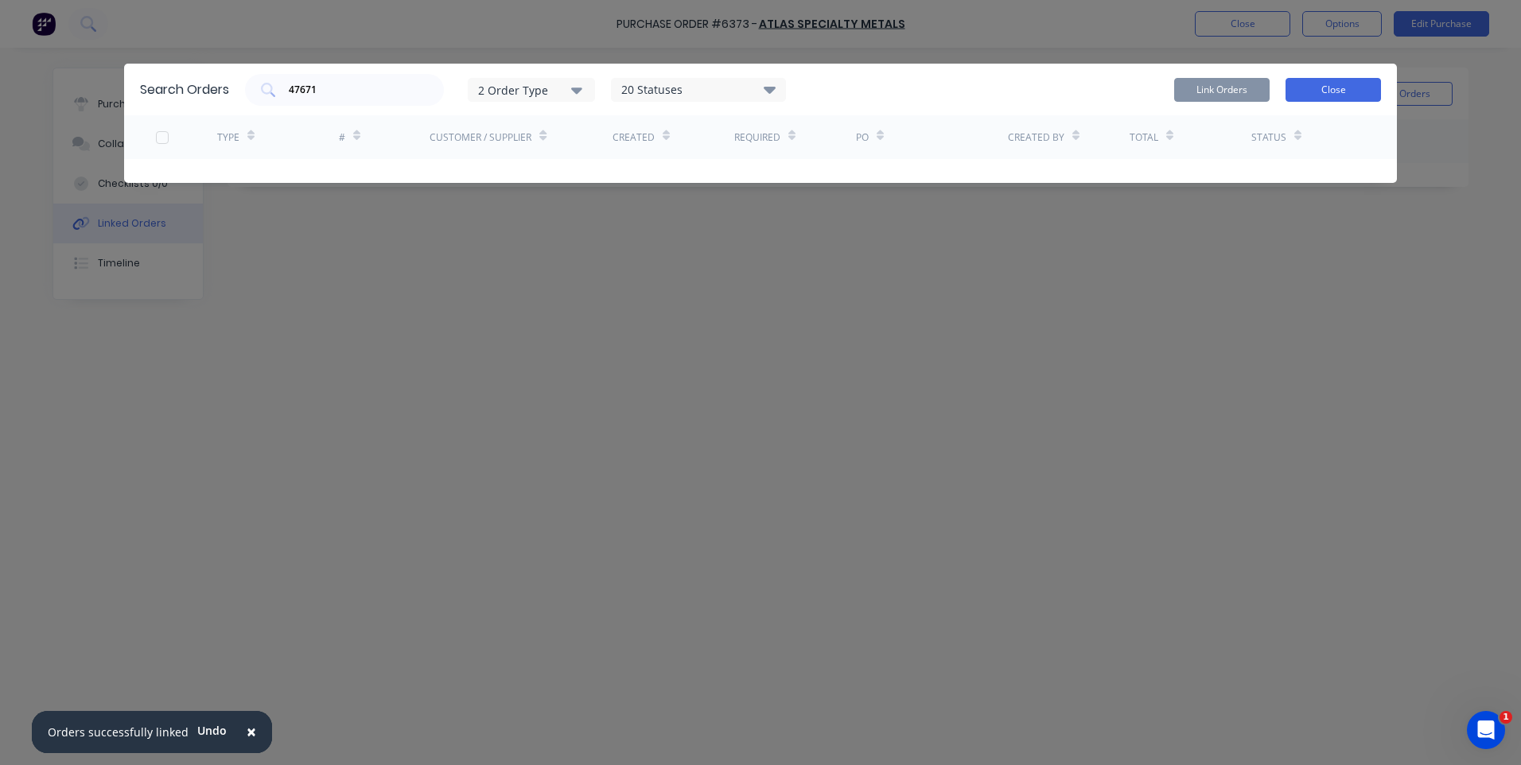
click at [1310, 92] on button "Close" at bounding box center [1333, 90] width 95 height 24
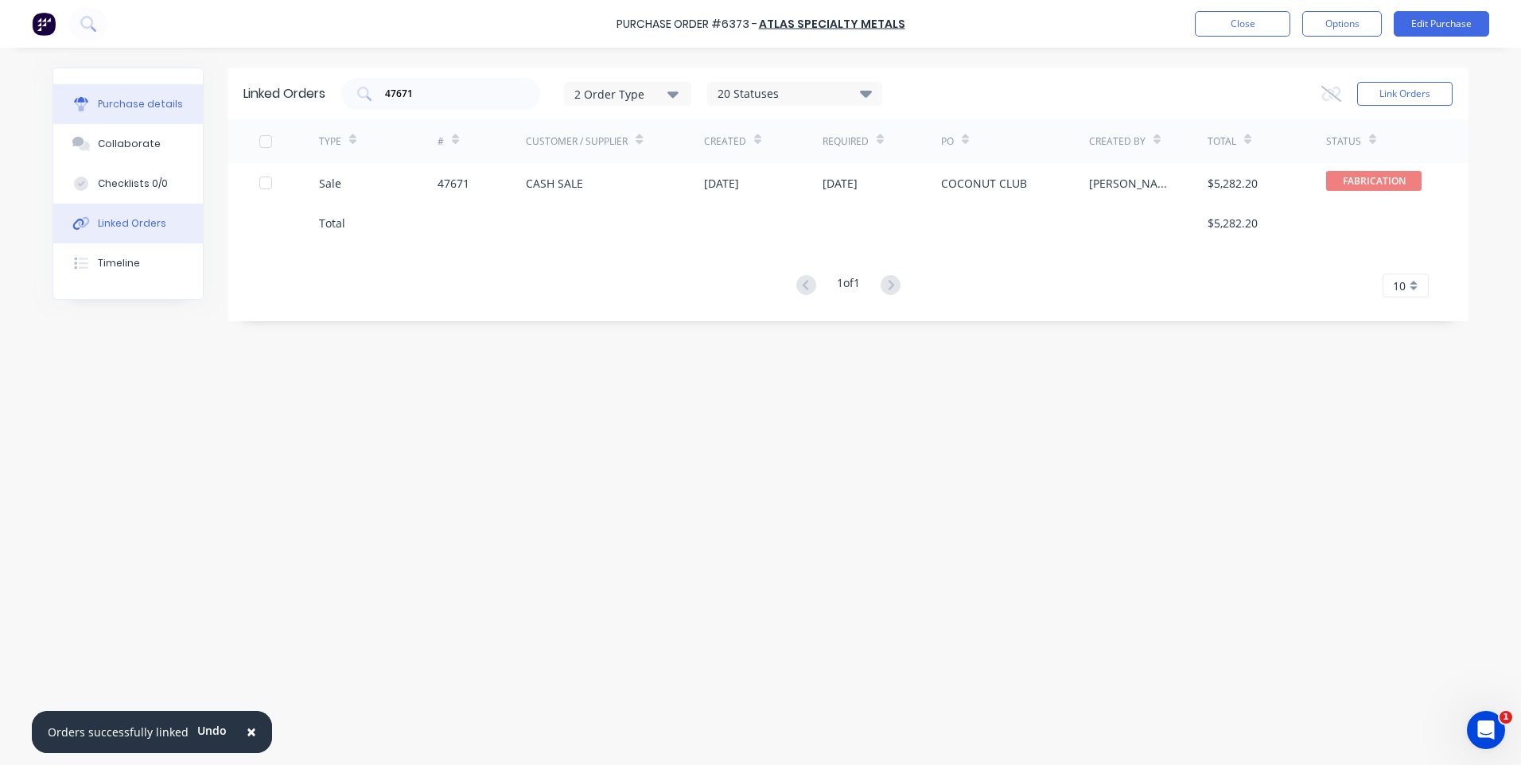
click at [129, 101] on div "Purchase details" at bounding box center [140, 104] width 85 height 14
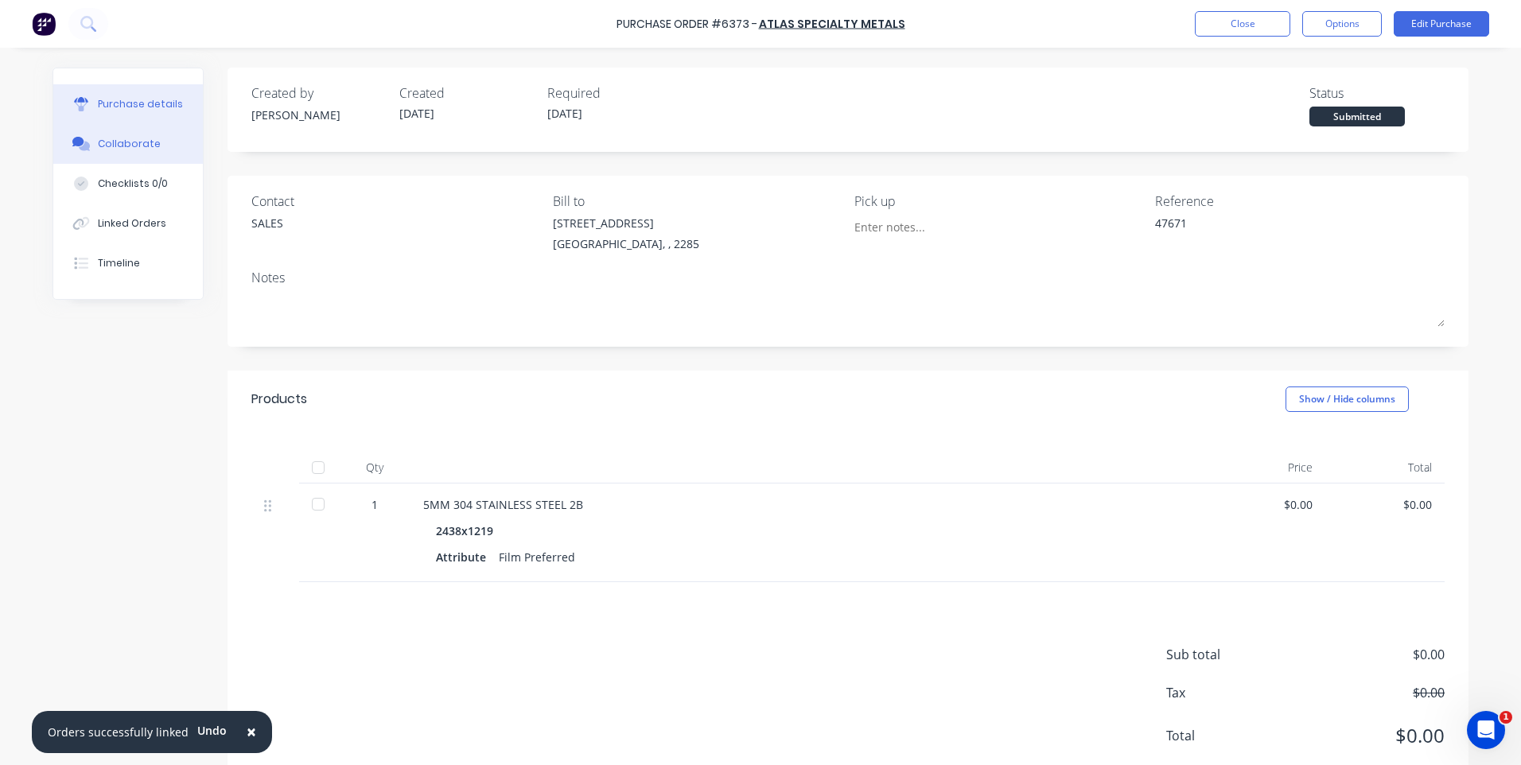
click at [133, 138] on div "Collaborate" at bounding box center [129, 144] width 63 height 14
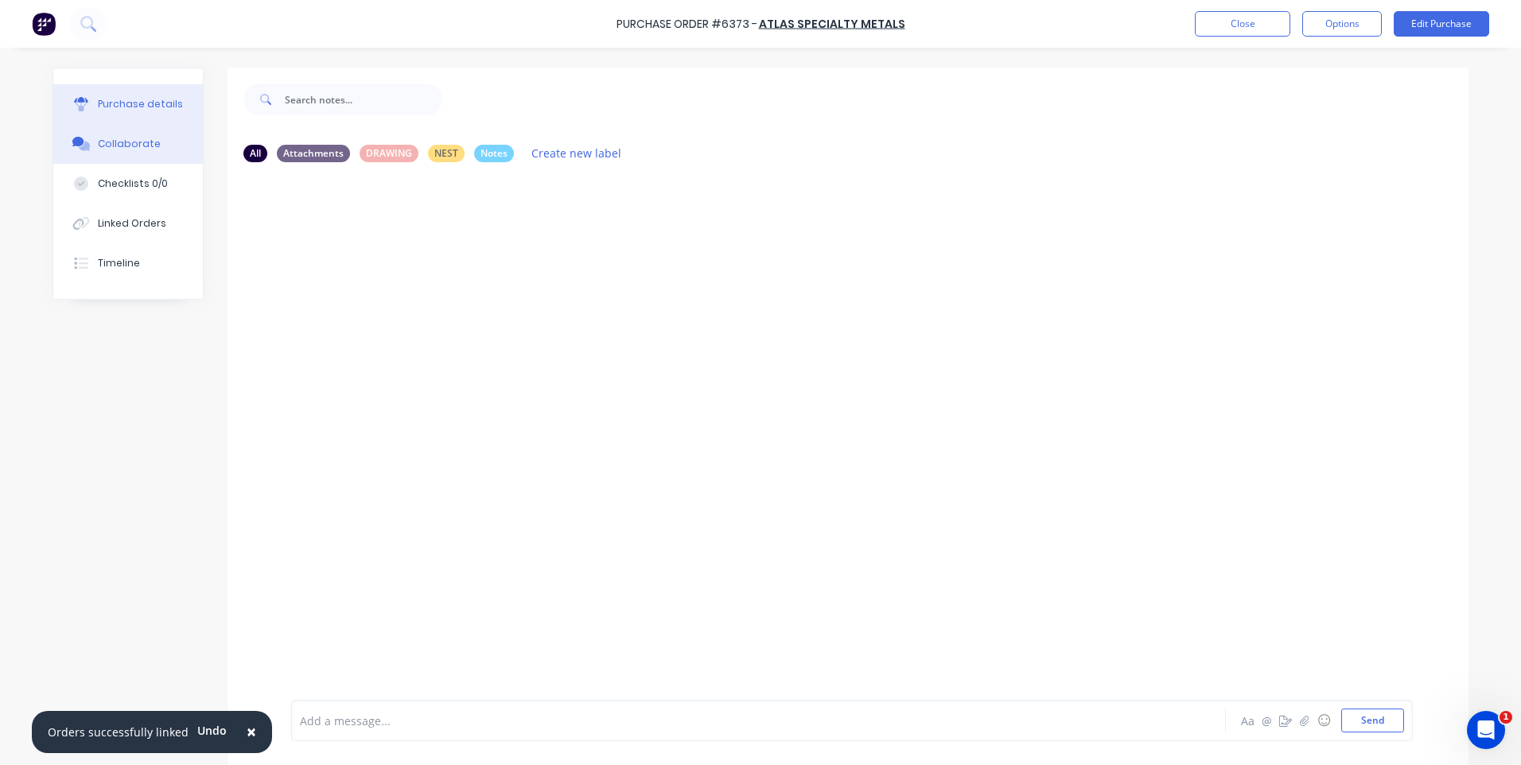
click at [111, 108] on div "Purchase details" at bounding box center [140, 104] width 85 height 14
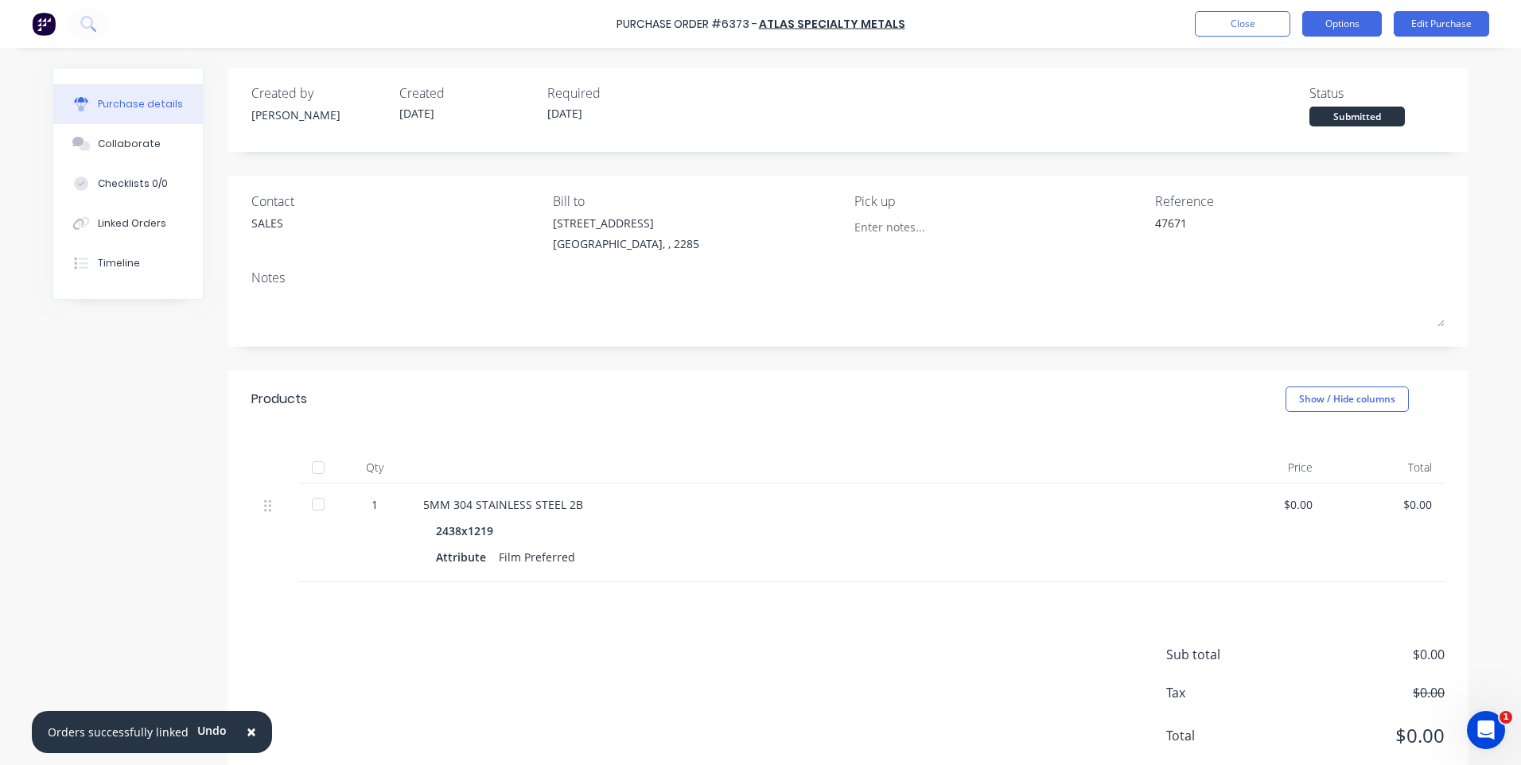
click at [1329, 25] on button "Options" at bounding box center [1342, 23] width 80 height 25
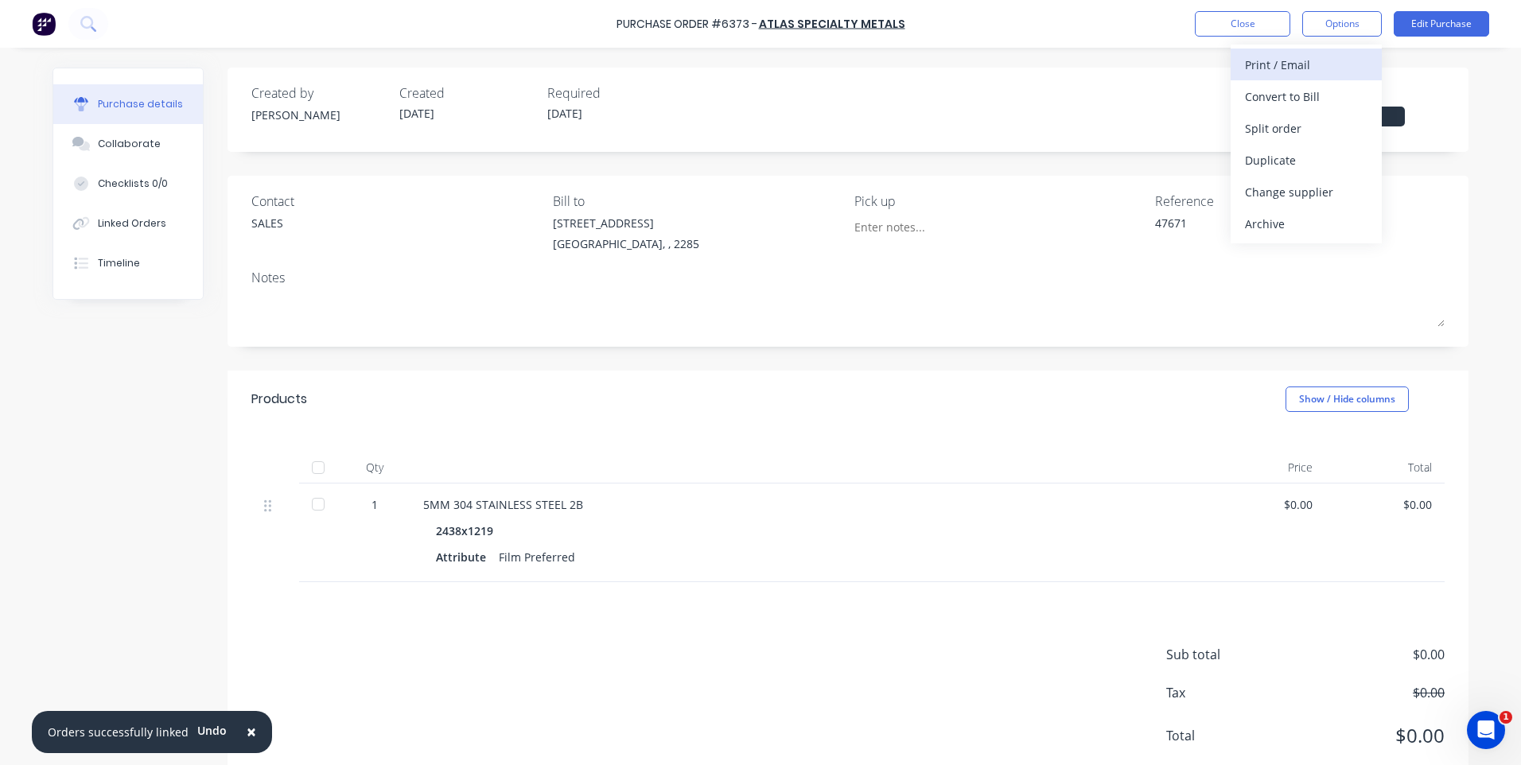
click at [1270, 67] on div "Print / Email" at bounding box center [1306, 64] width 123 height 23
click at [1294, 124] on div "Without pricing" at bounding box center [1306, 128] width 123 height 23
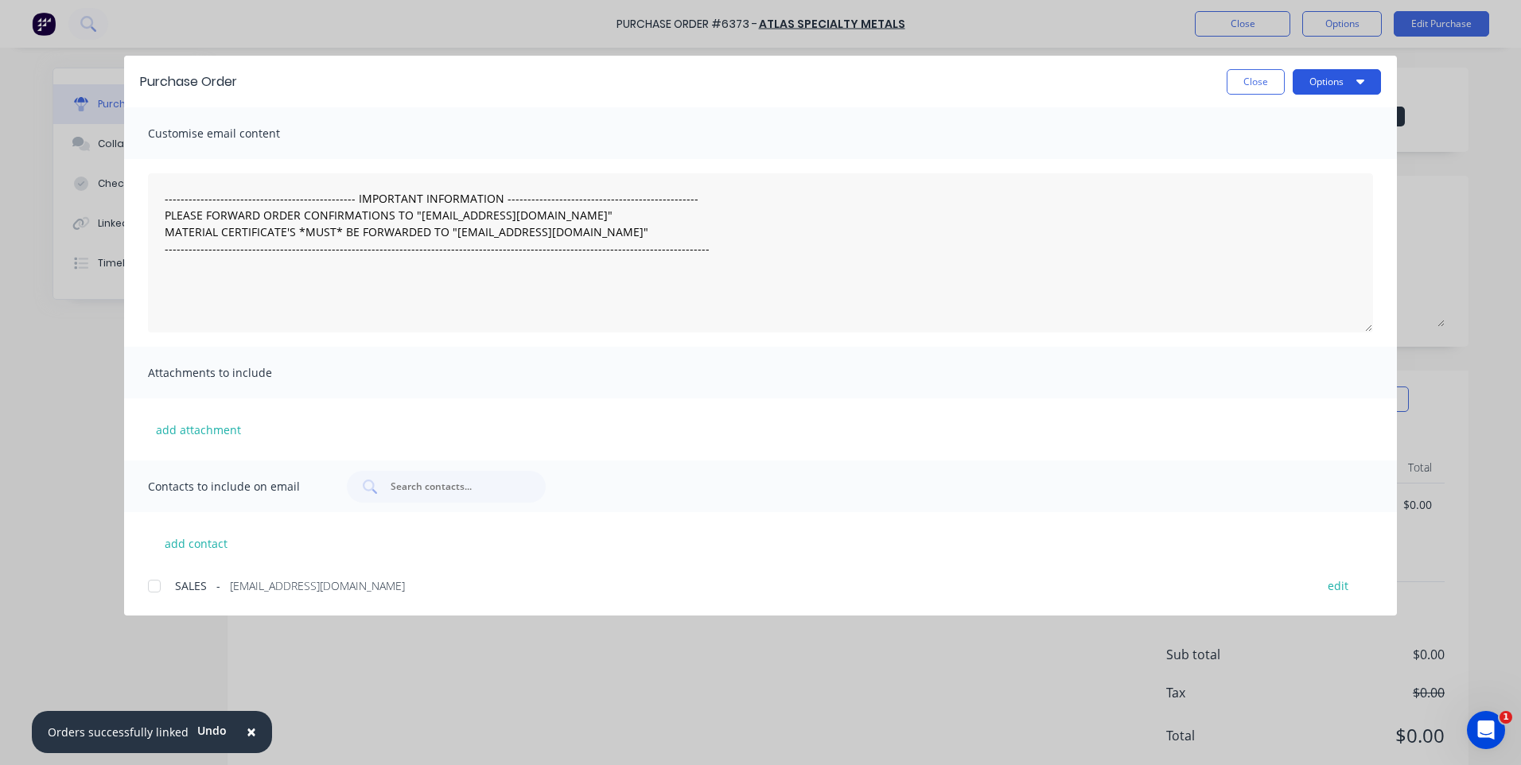
click at [1340, 85] on button "Options" at bounding box center [1337, 81] width 88 height 25
click at [1268, 146] on div "Print" at bounding box center [1305, 153] width 123 height 23
click at [1237, 88] on button "Close" at bounding box center [1256, 81] width 58 height 25
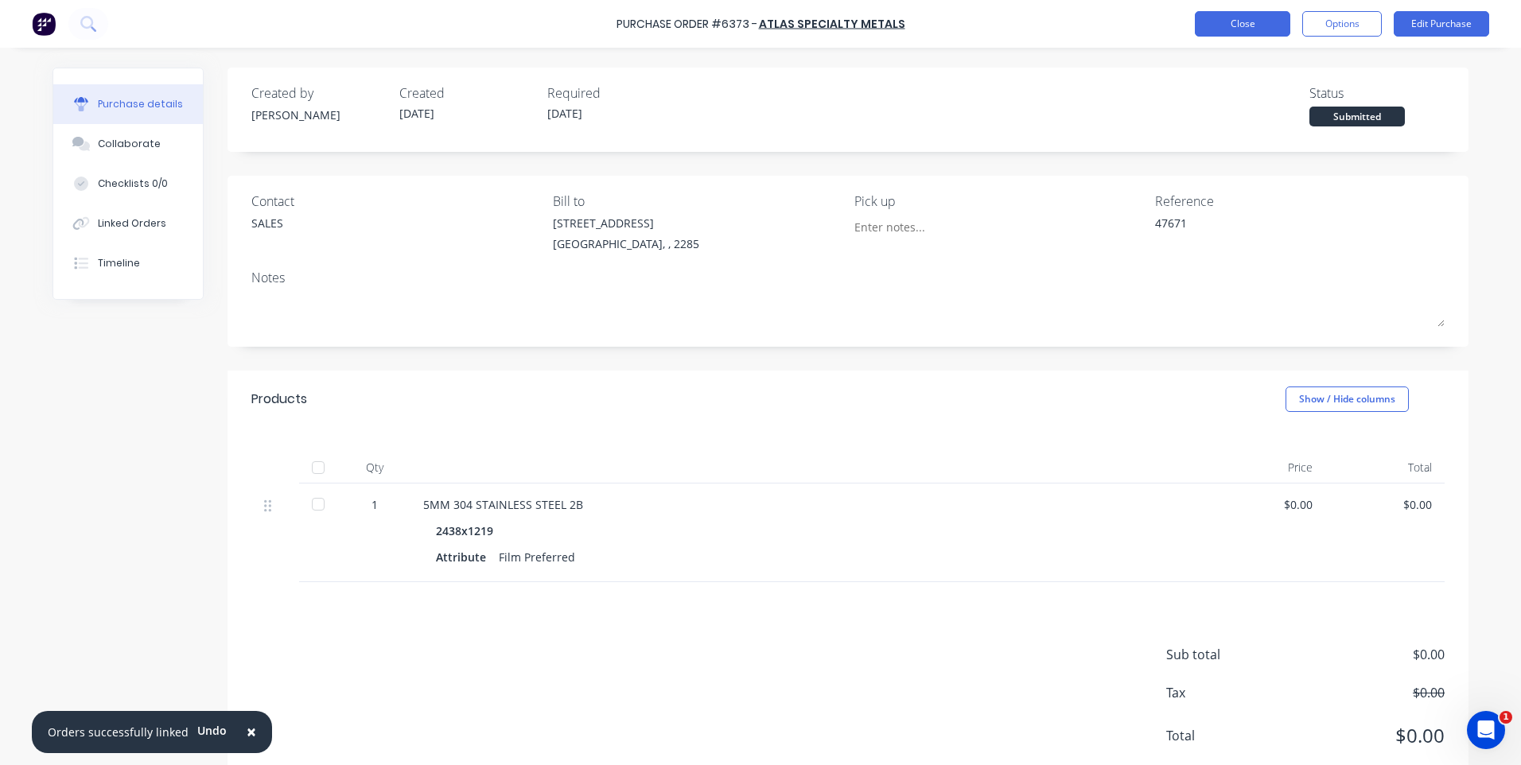
click at [1252, 29] on button "Close" at bounding box center [1242, 23] width 95 height 25
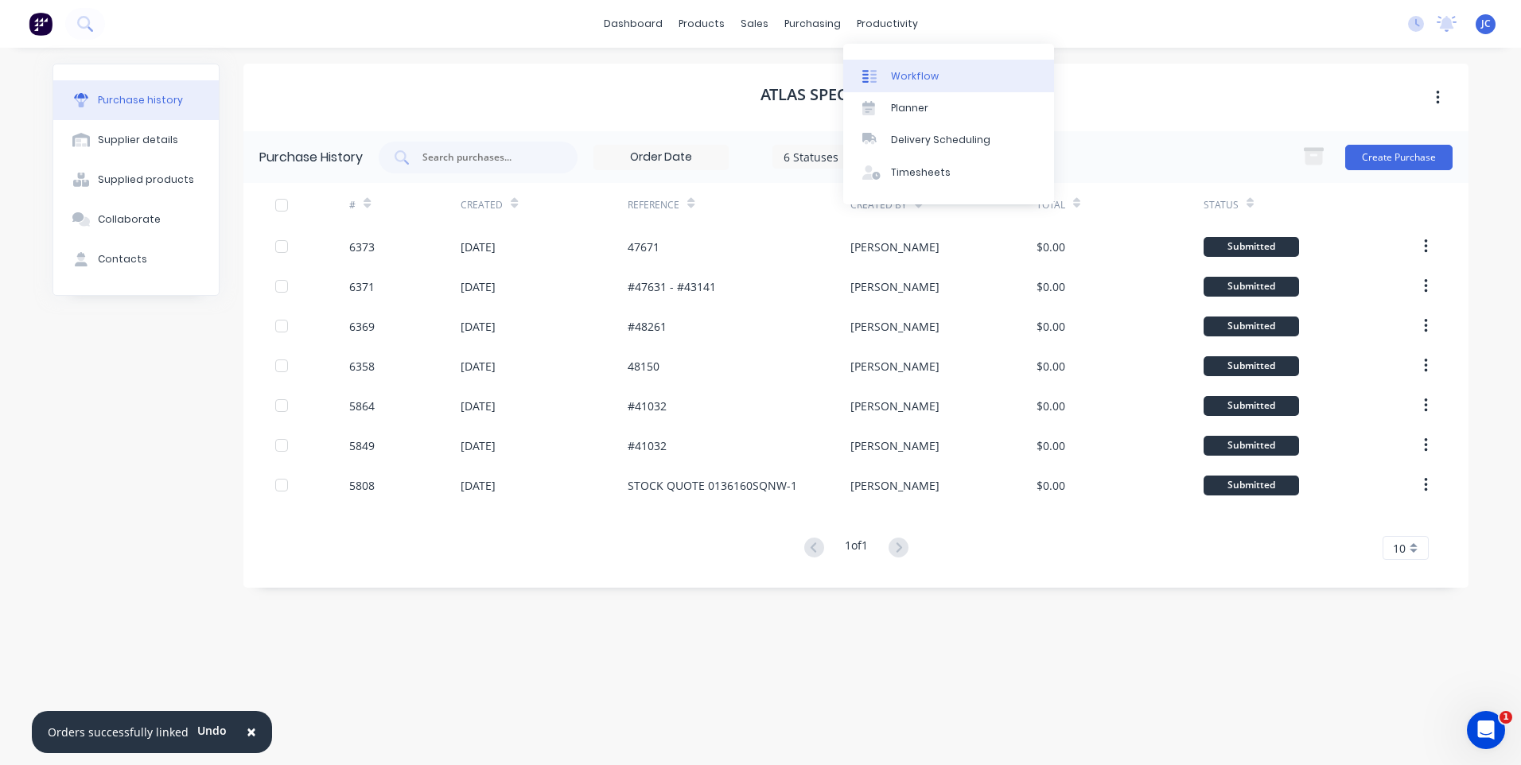
click at [907, 79] on div "Workflow" at bounding box center [915, 76] width 48 height 14
